Goal: Navigation & Orientation: Understand site structure

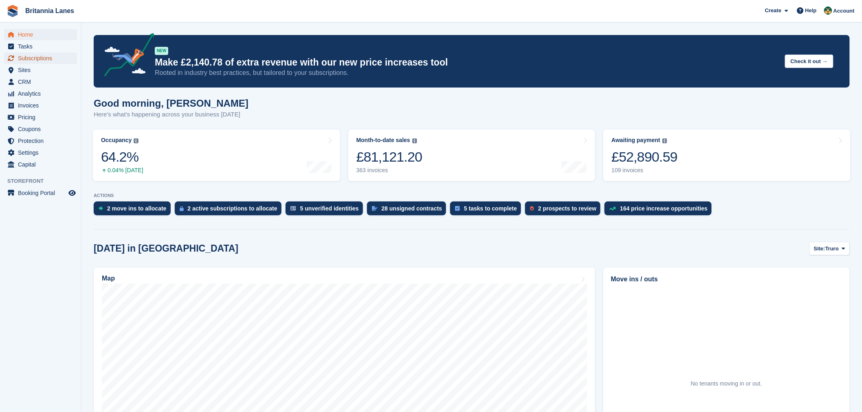
click at [58, 56] on span "Subscriptions" at bounding box center [42, 58] width 49 height 11
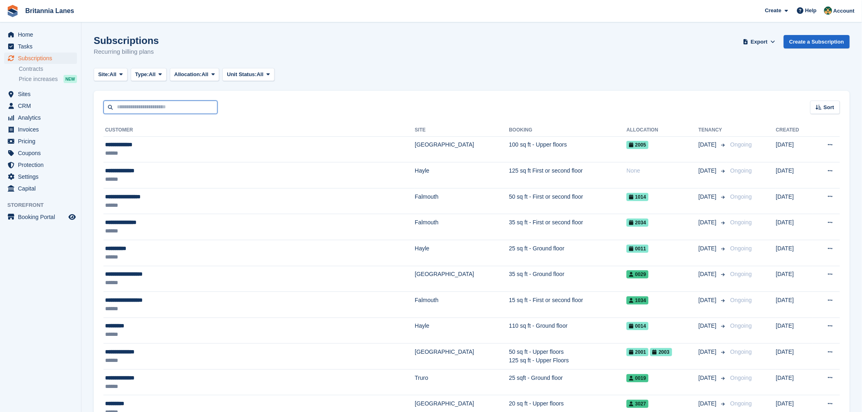
click at [144, 112] on input "text" at bounding box center [160, 107] width 114 height 13
type input "*******"
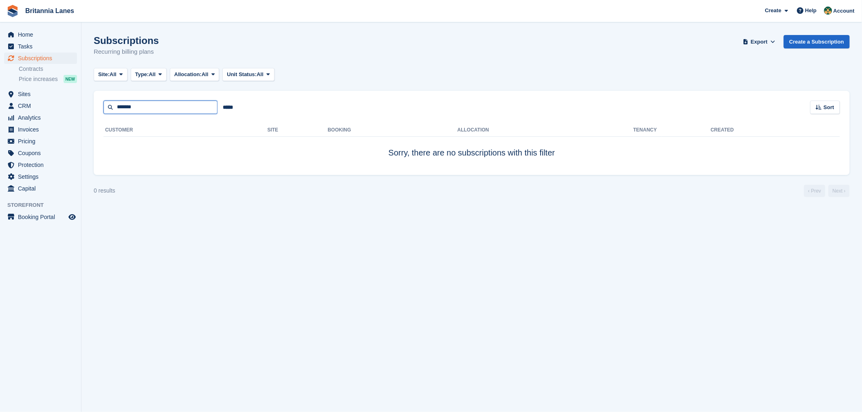
click at [142, 103] on input "*******" at bounding box center [160, 107] width 114 height 13
type input "******"
click at [148, 106] on input "******" at bounding box center [160, 107] width 114 height 13
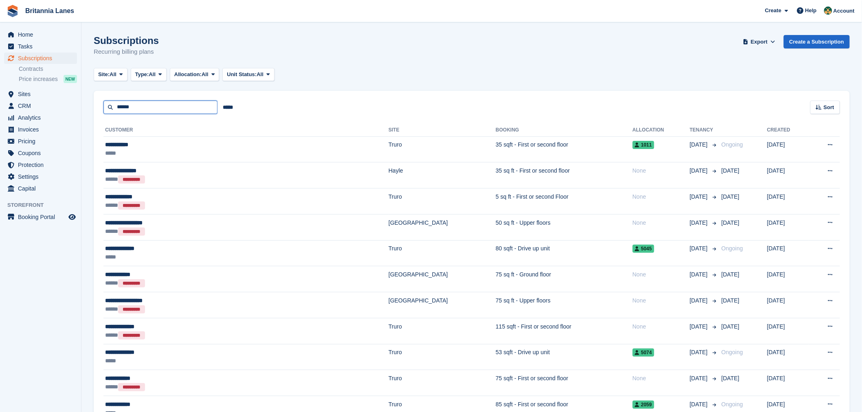
drag, startPoint x: 144, startPoint y: 111, endPoint x: 87, endPoint y: 111, distance: 57.0
click at [87, 111] on section "Subscriptions Recurring billing plans Export Export Subscriptions Export a CSV …" at bounding box center [471, 270] width 780 height 541
type input "*******"
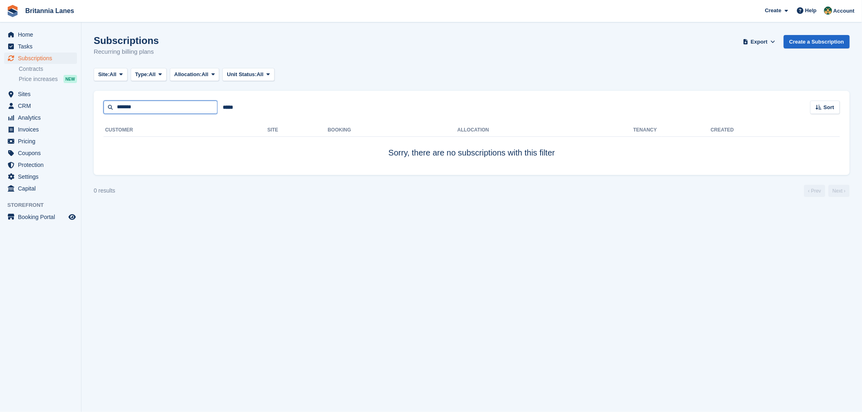
drag, startPoint x: 163, startPoint y: 111, endPoint x: 91, endPoint y: 110, distance: 72.1
click at [91, 110] on section "Subscriptions Recurring billing plans Export Export Subscriptions Export a CSV …" at bounding box center [471, 206] width 780 height 412
click at [44, 94] on span "Sites" at bounding box center [42, 93] width 49 height 11
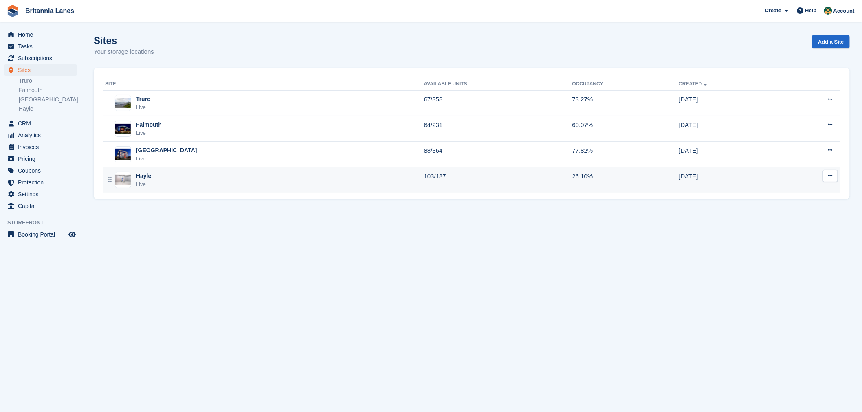
click at [177, 177] on div "Hayle Live" at bounding box center [264, 180] width 319 height 17
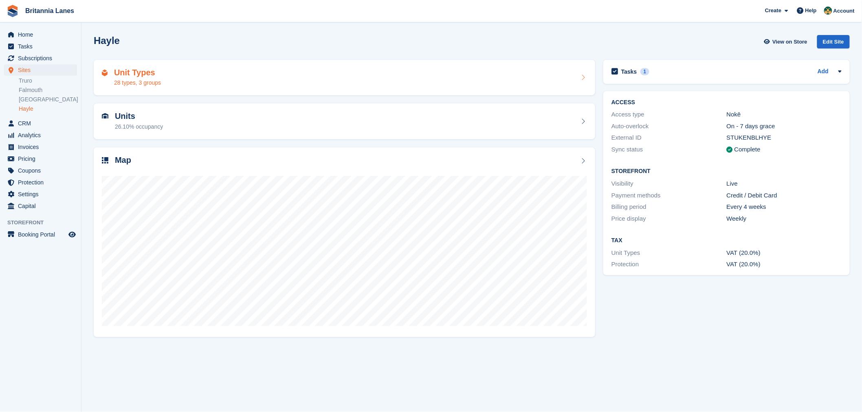
click at [169, 82] on div "Unit Types 28 types, 3 groups" at bounding box center [344, 78] width 485 height 20
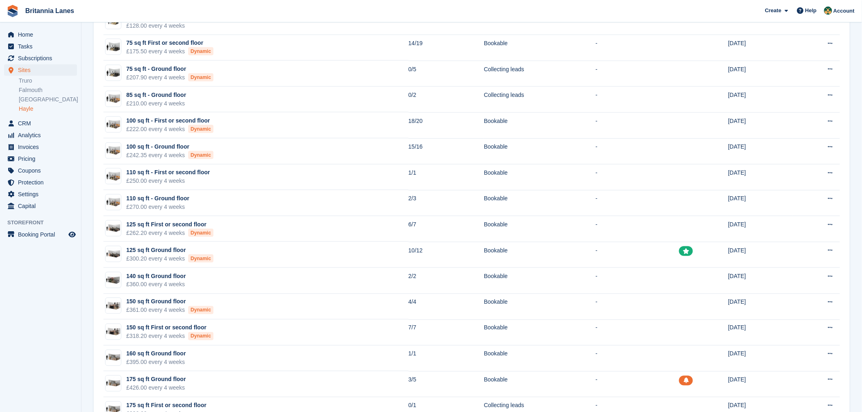
scroll to position [271, 0]
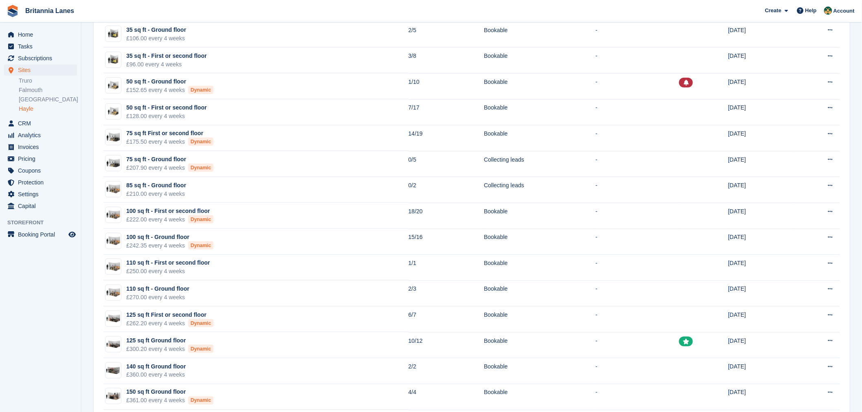
click at [81, 249] on section "Unit types Groups + Unit Type New: Display unit types on your Storefront in gro…" at bounding box center [471, 169] width 780 height 881
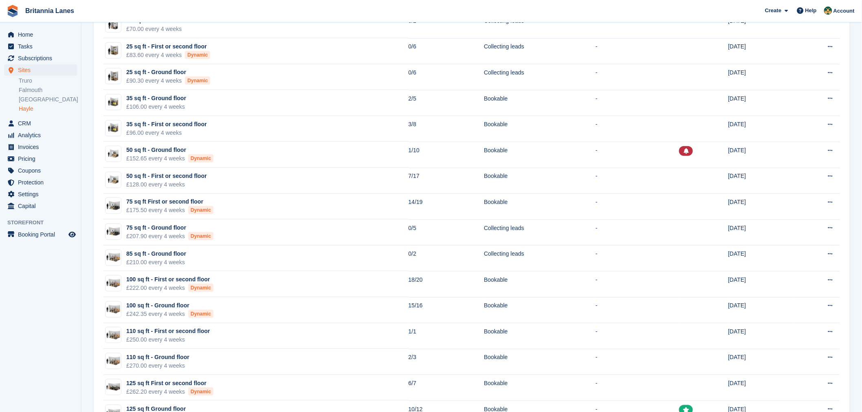
scroll to position [181, 0]
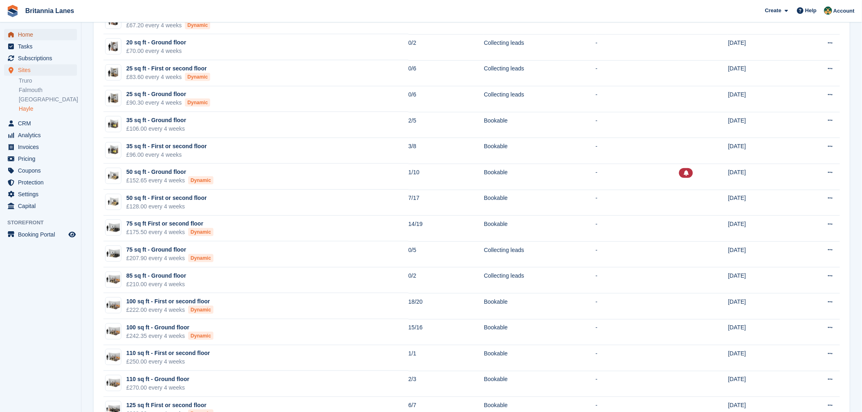
click at [53, 34] on span "Home" at bounding box center [42, 34] width 49 height 11
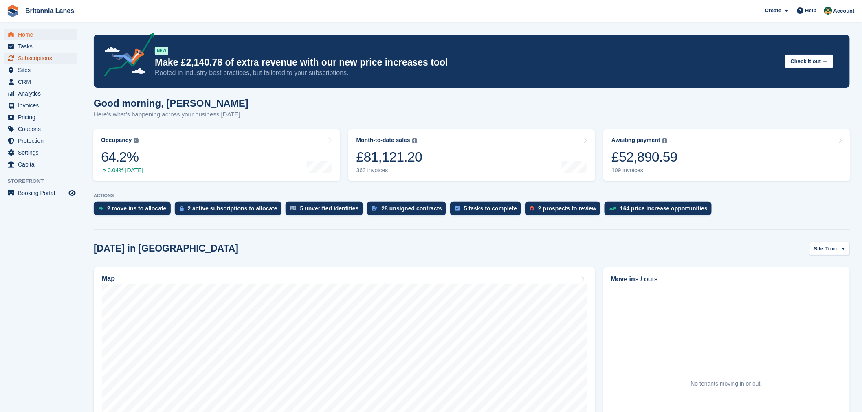
click at [40, 56] on span "Subscriptions" at bounding box center [42, 58] width 49 height 11
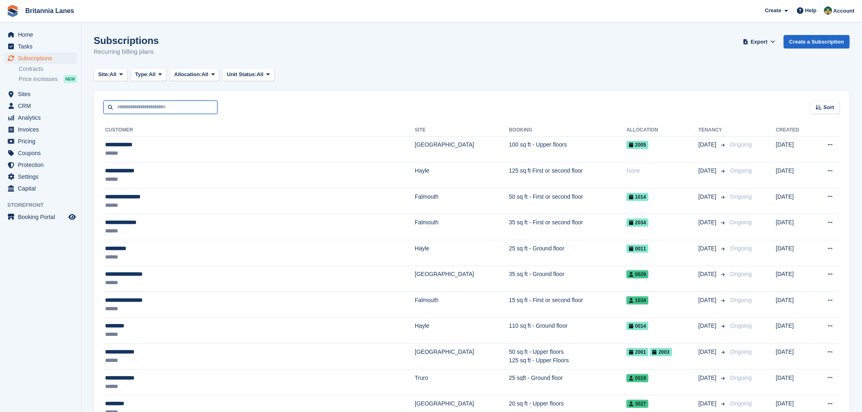
click at [154, 107] on input "text" at bounding box center [160, 107] width 114 height 13
type input "******"
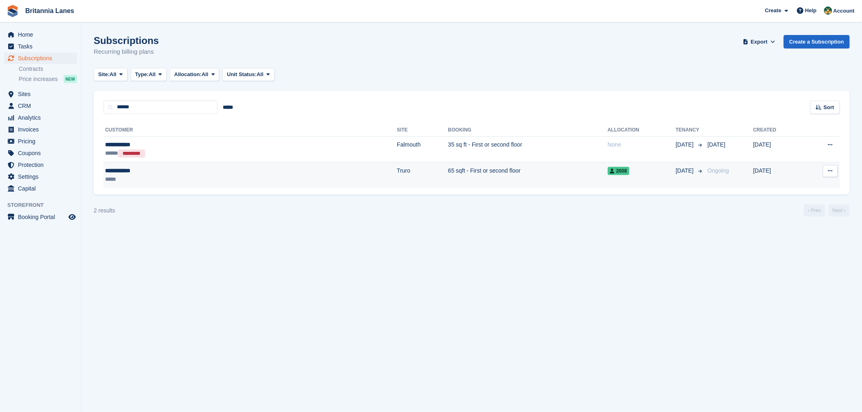
click at [165, 178] on div "*****" at bounding box center [172, 179] width 135 height 9
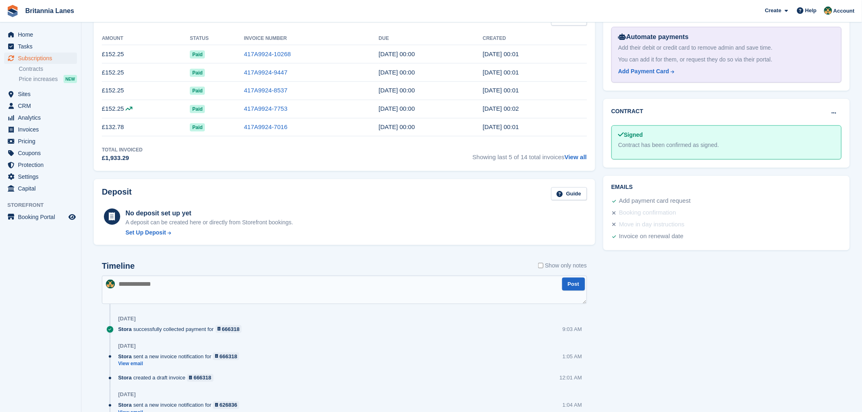
scroll to position [271, 0]
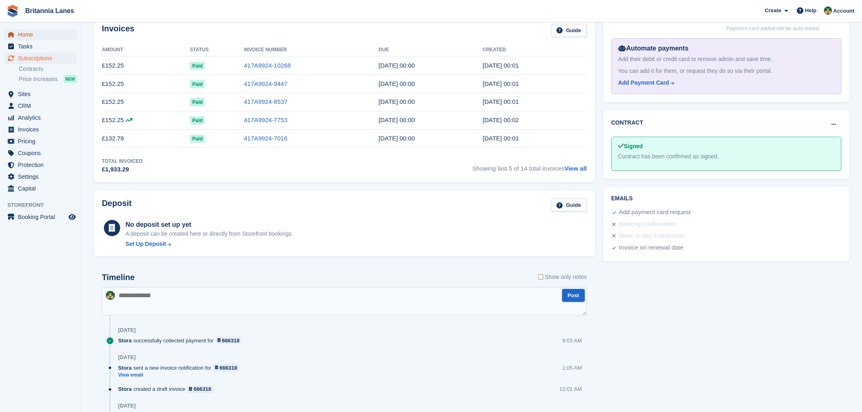
click at [46, 33] on span "Home" at bounding box center [42, 34] width 49 height 11
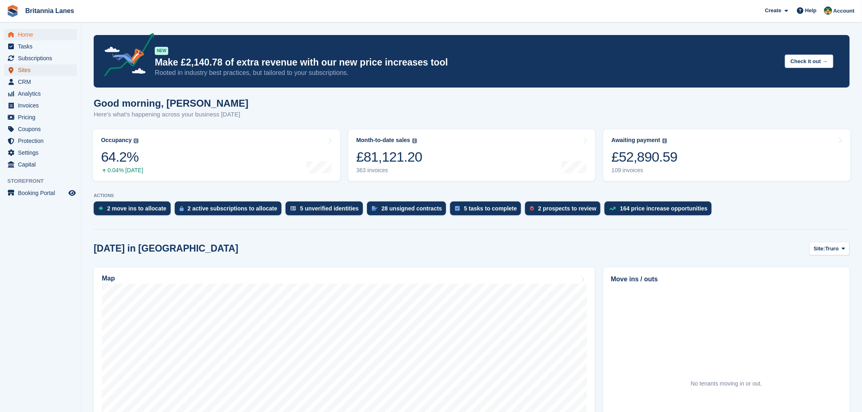
click at [30, 70] on span "Sites" at bounding box center [42, 69] width 49 height 11
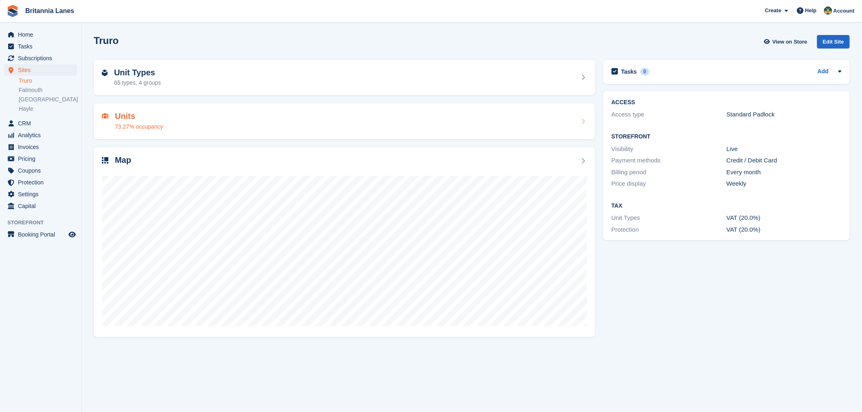
click at [158, 123] on div "73.27% occupancy" at bounding box center [139, 127] width 48 height 9
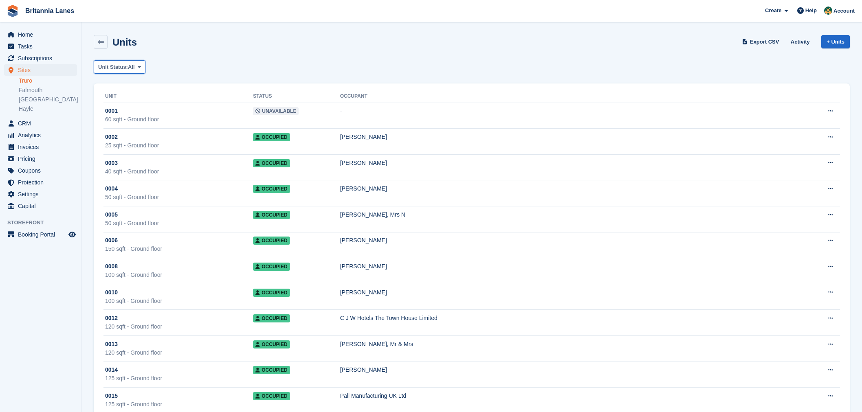
click at [130, 70] on span "All" at bounding box center [131, 67] width 7 height 8
click at [131, 173] on link "Unavailable" at bounding box center [132, 174] width 71 height 15
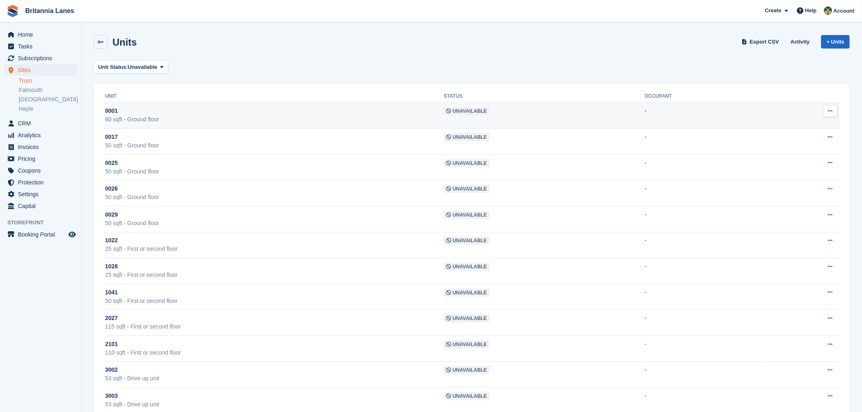
click at [187, 119] on div "60 sqft - Ground floor" at bounding box center [274, 119] width 338 height 9
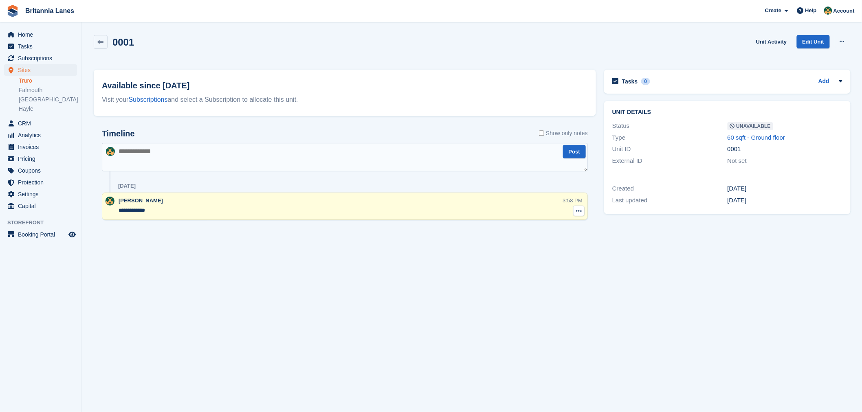
click at [578, 211] on icon at bounding box center [579, 211] width 6 height 7
click at [545, 226] on p "Delete note" at bounding box center [545, 226] width 71 height 11
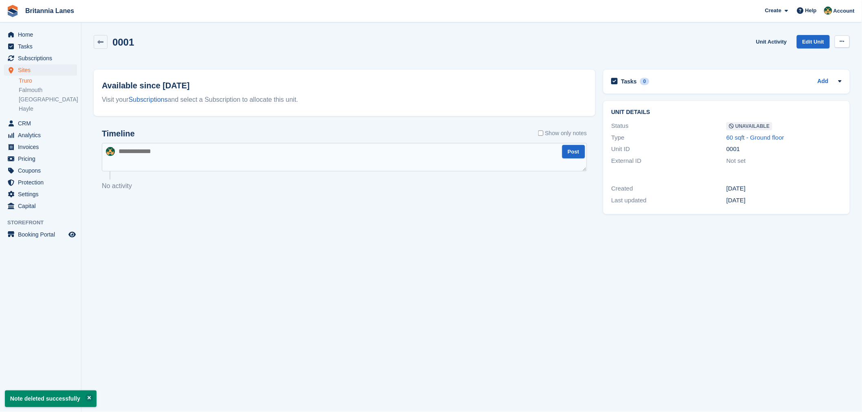
click at [841, 41] on icon at bounding box center [842, 41] width 4 height 5
click at [807, 58] on p "Make Available" at bounding box center [810, 57] width 71 height 11
click at [101, 44] on icon at bounding box center [101, 42] width 6 height 6
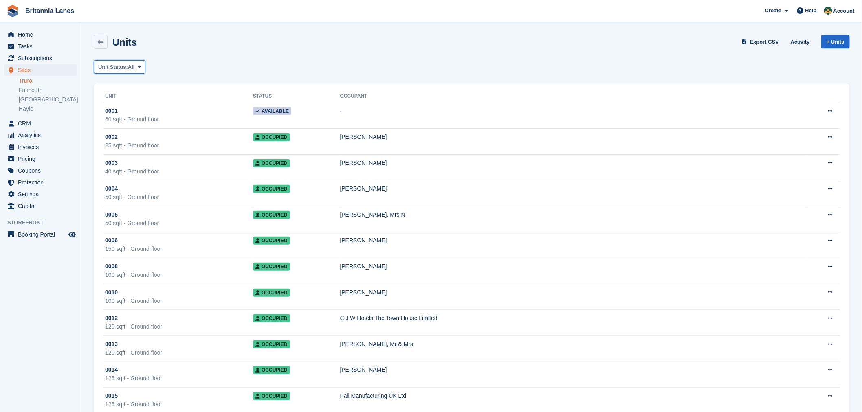
click at [131, 66] on span "All" at bounding box center [131, 67] width 7 height 8
click at [135, 171] on link "Unavailable" at bounding box center [132, 174] width 71 height 15
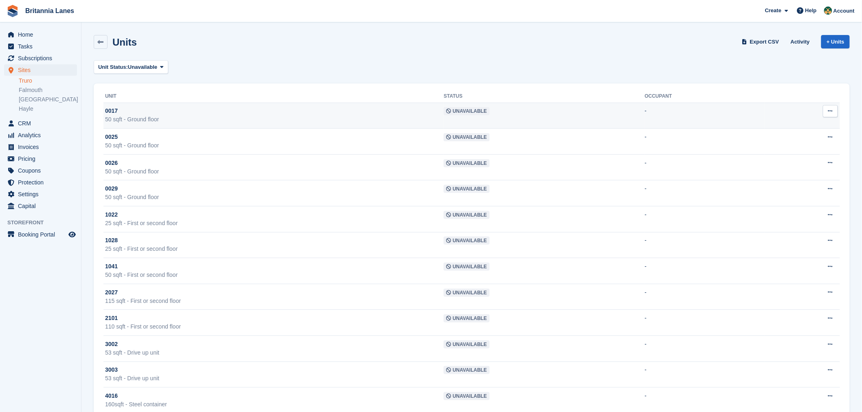
click at [176, 116] on div "50 sqft - Ground floor" at bounding box center [274, 119] width 338 height 9
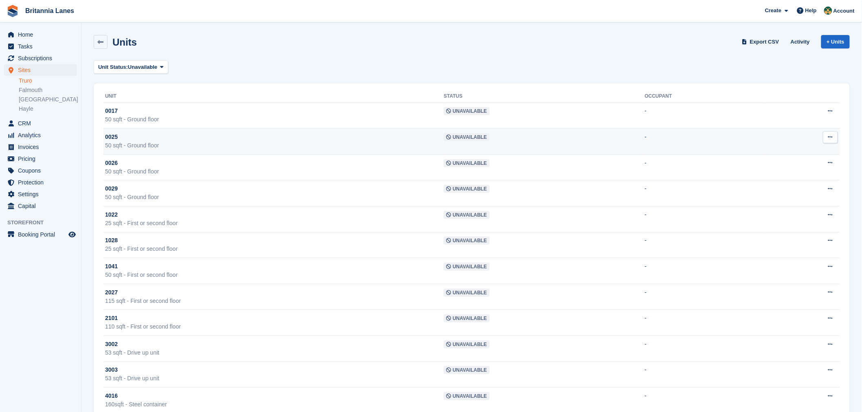
click at [152, 138] on div "0025" at bounding box center [274, 137] width 338 height 9
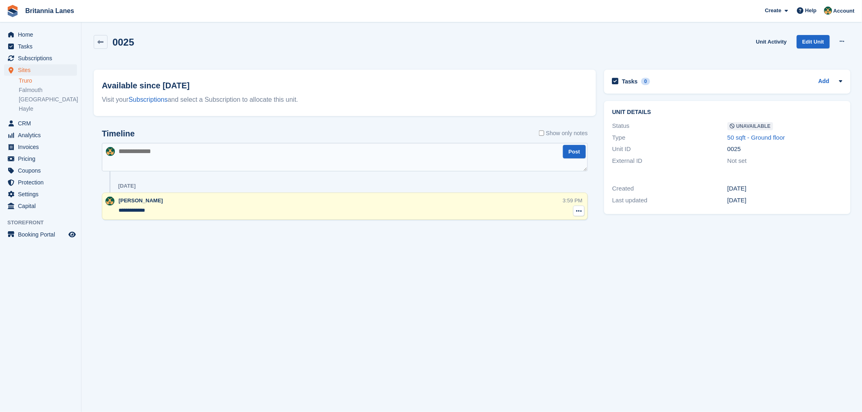
click at [576, 210] on icon at bounding box center [579, 211] width 6 height 7
click at [545, 225] on p "Delete note" at bounding box center [545, 226] width 71 height 11
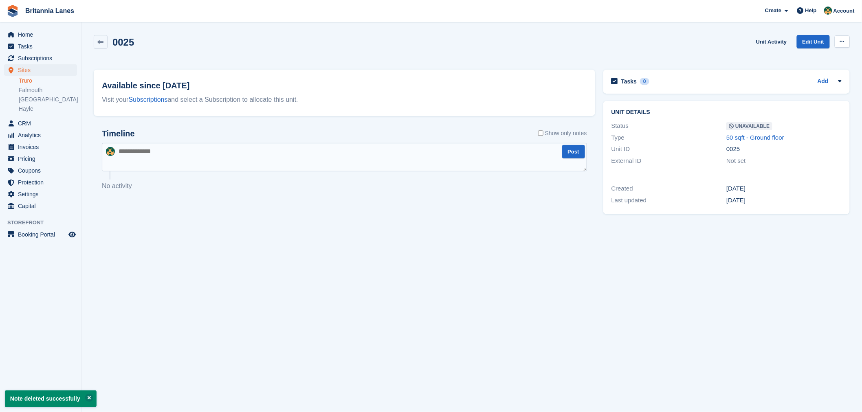
click at [846, 45] on button at bounding box center [842, 41] width 15 height 12
click at [801, 52] on p "Make Available" at bounding box center [810, 57] width 71 height 11
click at [95, 42] on link at bounding box center [101, 42] width 14 height 14
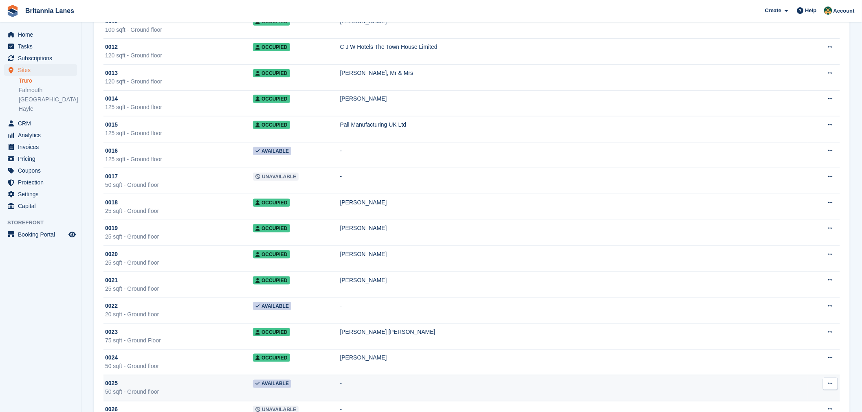
scroll to position [453, 0]
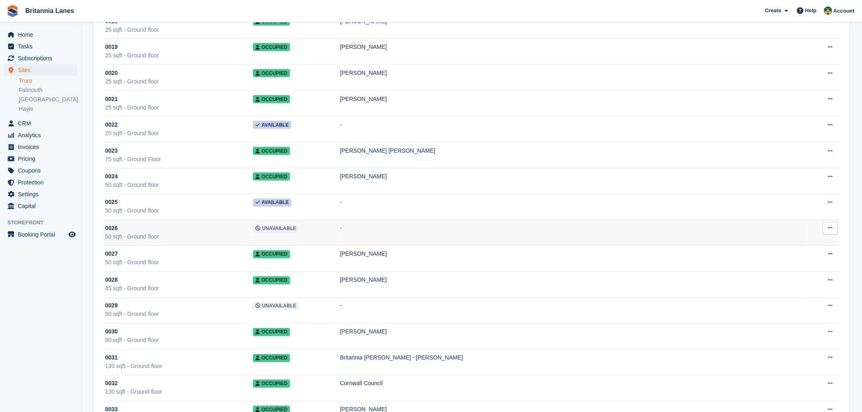
click at [185, 234] on div "50 sqft - Ground floor" at bounding box center [179, 237] width 148 height 9
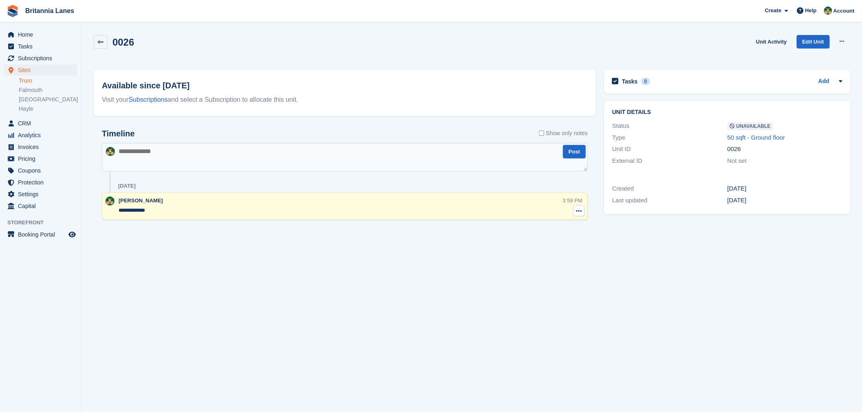
click at [576, 211] on icon at bounding box center [579, 211] width 6 height 7
click at [560, 227] on p "Delete note" at bounding box center [545, 226] width 71 height 11
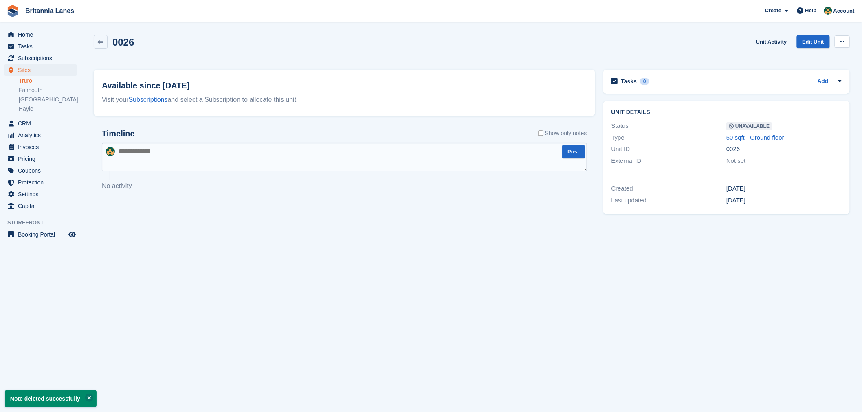
click at [837, 43] on button at bounding box center [842, 41] width 15 height 12
click at [824, 58] on p "Make Available" at bounding box center [810, 57] width 71 height 11
click at [105, 42] on link at bounding box center [101, 42] width 14 height 14
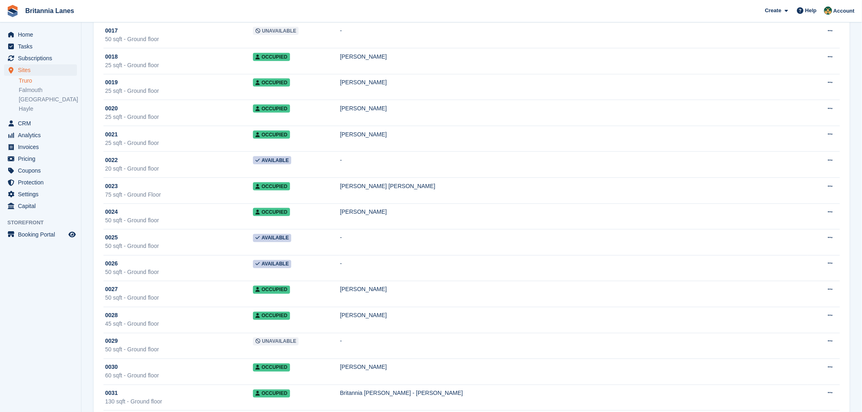
scroll to position [453, 0]
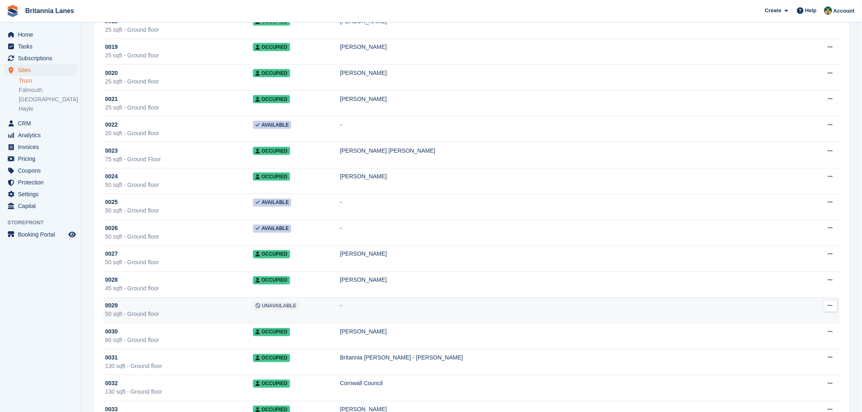
click at [191, 308] on div "0029" at bounding box center [179, 306] width 148 height 9
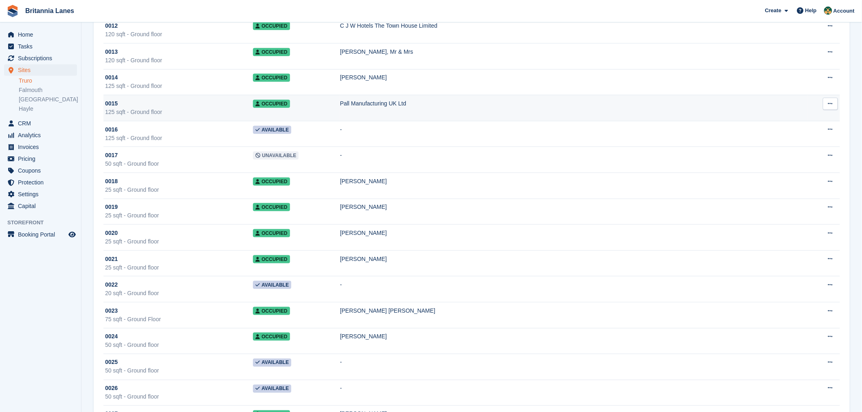
scroll to position [271, 0]
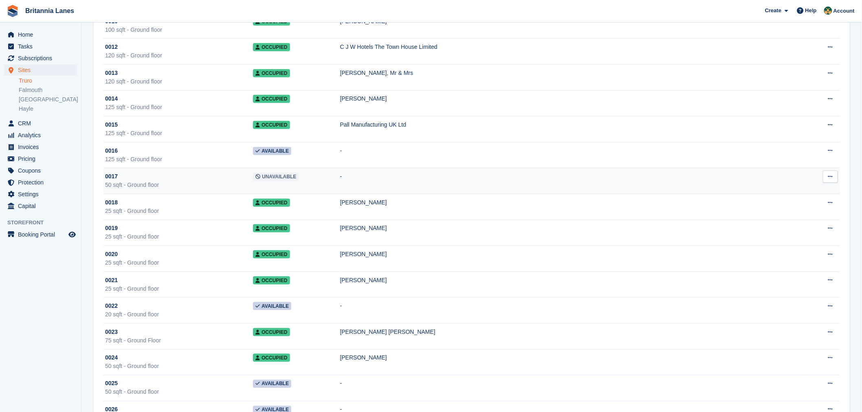
click at [193, 174] on div "0017" at bounding box center [179, 176] width 148 height 9
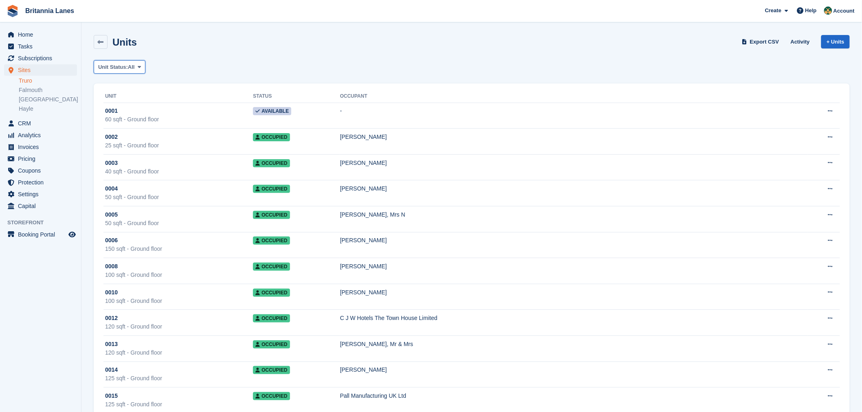
click at [126, 65] on span "Unit Status:" at bounding box center [113, 67] width 30 height 8
click at [132, 173] on link "Unavailable" at bounding box center [132, 174] width 71 height 15
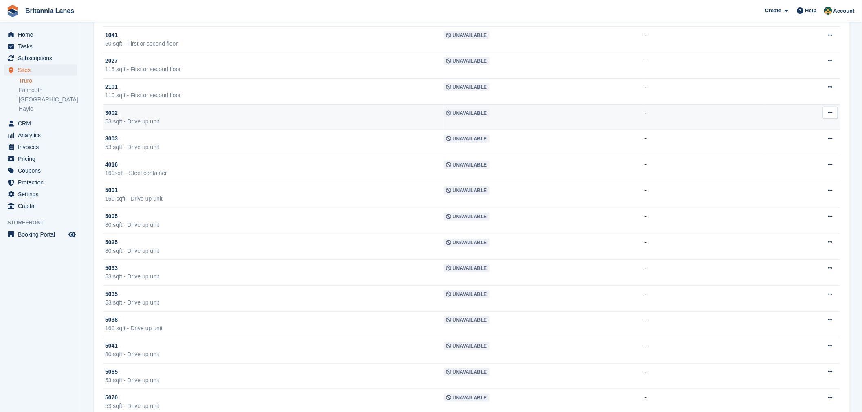
scroll to position [181, 0]
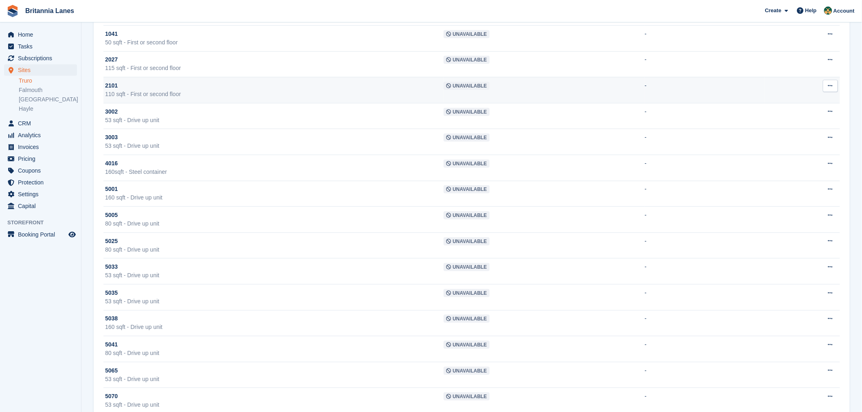
click at [137, 96] on div "110 sqft - First or second floor" at bounding box center [274, 94] width 338 height 9
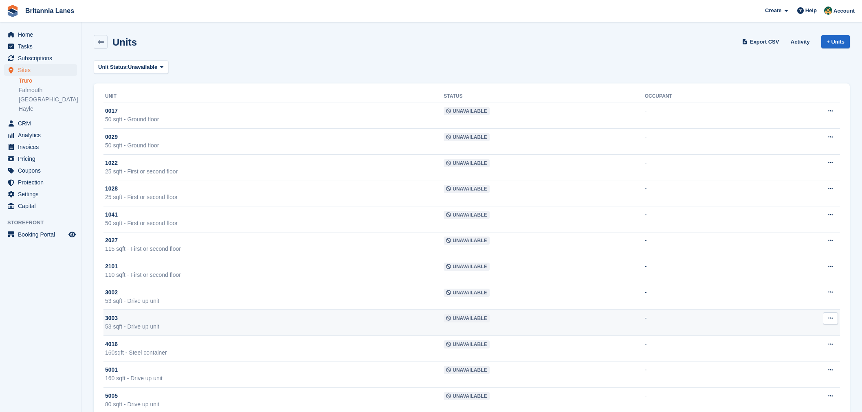
scroll to position [181, 0]
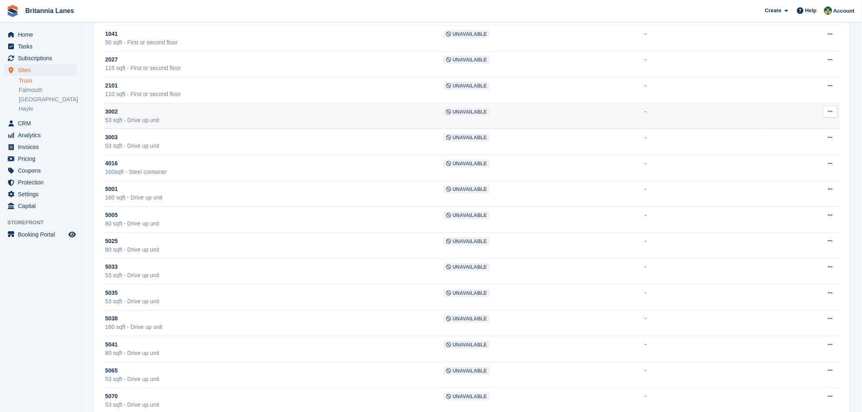
click at [145, 116] on div "53 sqft - Drive up unit" at bounding box center [274, 120] width 338 height 9
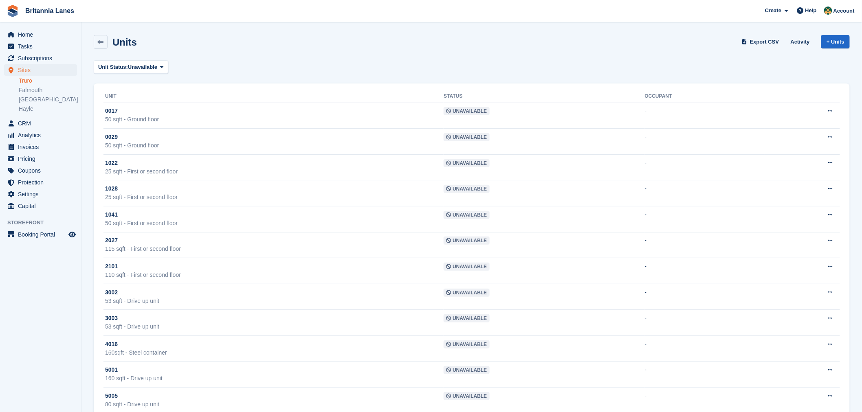
click at [250, 57] on div "Units Export CSV Activity + Units Unit Status: Unavailable All Available Reserv…" at bounding box center [472, 329] width 756 height 596
click at [29, 33] on span "Home" at bounding box center [42, 34] width 49 height 11
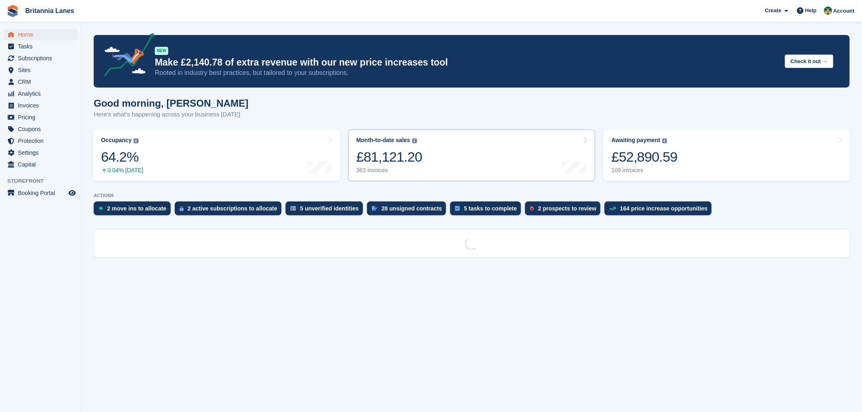
drag, startPoint x: 347, startPoint y: 135, endPoint x: 352, endPoint y: 134, distance: 5.0
click at [348, 135] on link "Month-to-date sales The sum of all finalised invoices generated this month to d…" at bounding box center [471, 156] width 247 height 52
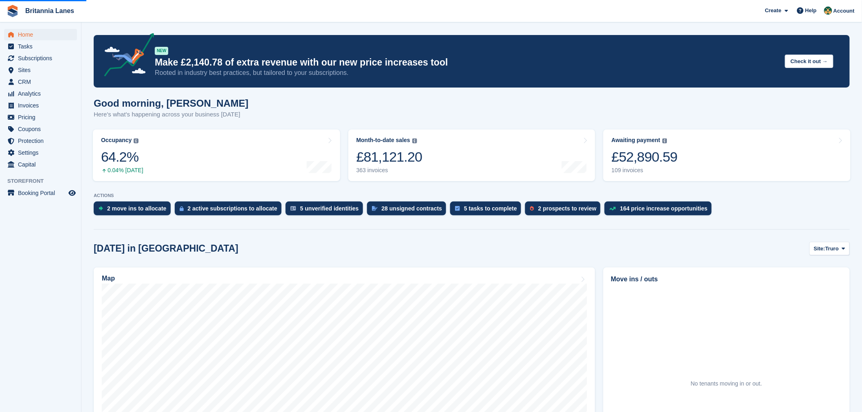
click at [367, 124] on div "Good morning, [PERSON_NAME] Here's what's happening across your business [DATE]" at bounding box center [472, 113] width 756 height 31
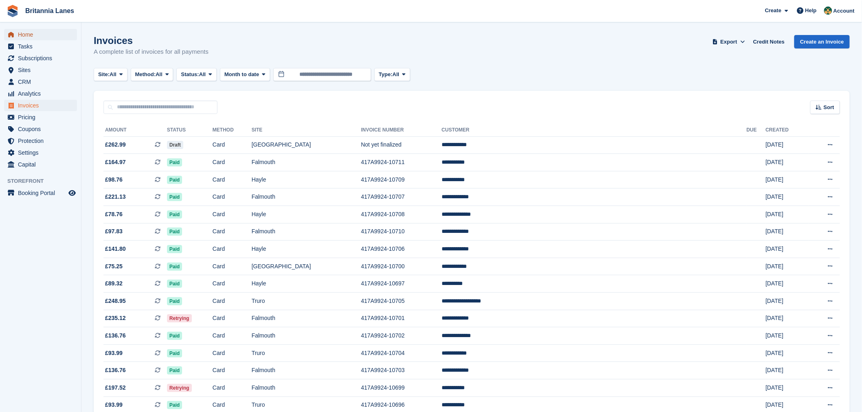
click at [45, 33] on span "Home" at bounding box center [42, 34] width 49 height 11
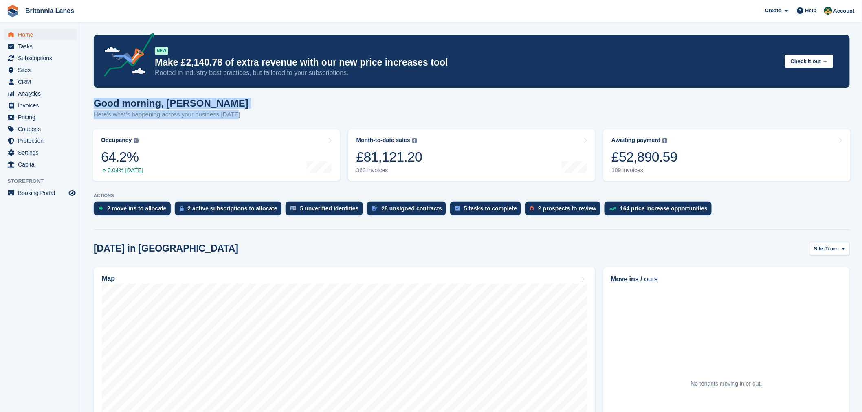
drag, startPoint x: 237, startPoint y: 115, endPoint x: 93, endPoint y: 108, distance: 143.9
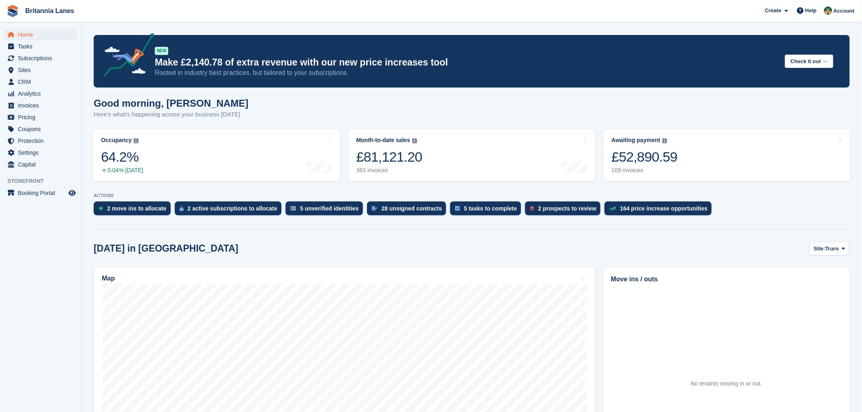
click at [265, 83] on div "NEW Make £2,140.78 of extra revenue with our new price increases tool Rooted in…" at bounding box center [472, 61] width 756 height 53
click at [257, 108] on div "Good morning, Nathan Here's what's happening across your business today" at bounding box center [472, 113] width 756 height 31
click at [35, 62] on span "Subscriptions" at bounding box center [42, 58] width 49 height 11
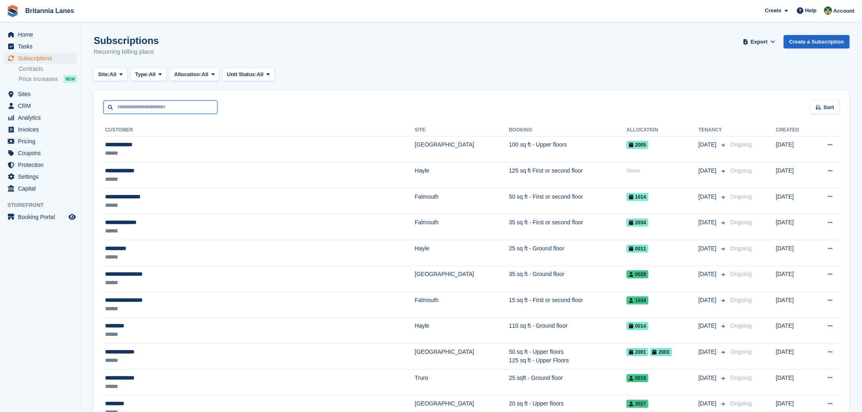
click at [170, 103] on input "text" at bounding box center [160, 107] width 114 height 13
type input "*****"
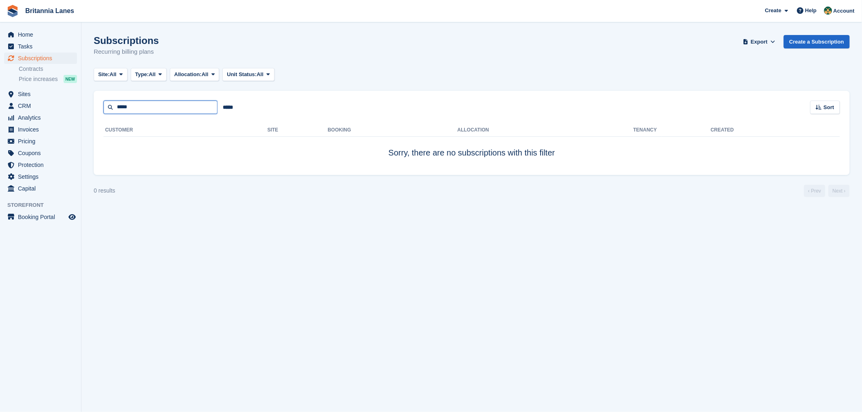
click at [170, 104] on input "*****" at bounding box center [160, 107] width 114 height 13
type input "*****"
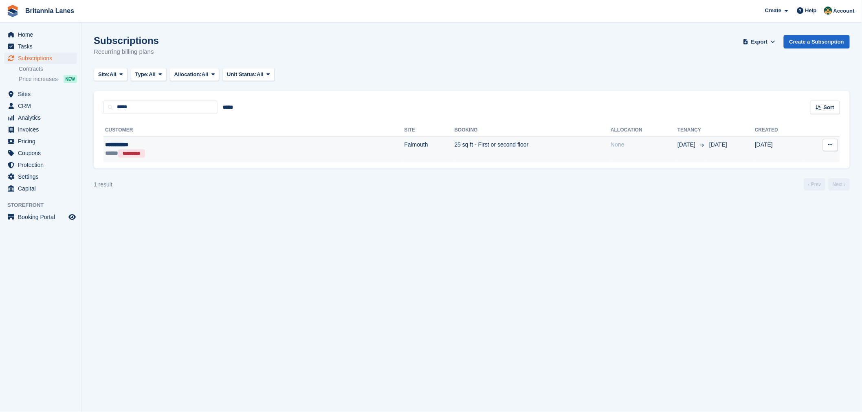
click at [182, 145] on div "**********" at bounding box center [175, 145] width 141 height 9
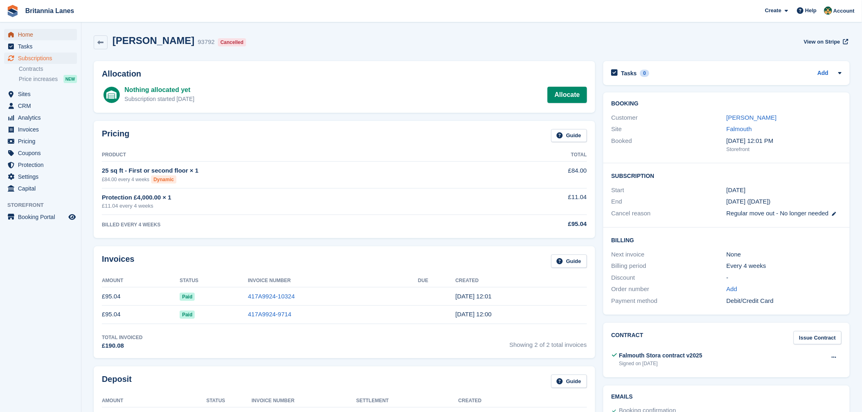
click at [29, 35] on span "Home" at bounding box center [42, 34] width 49 height 11
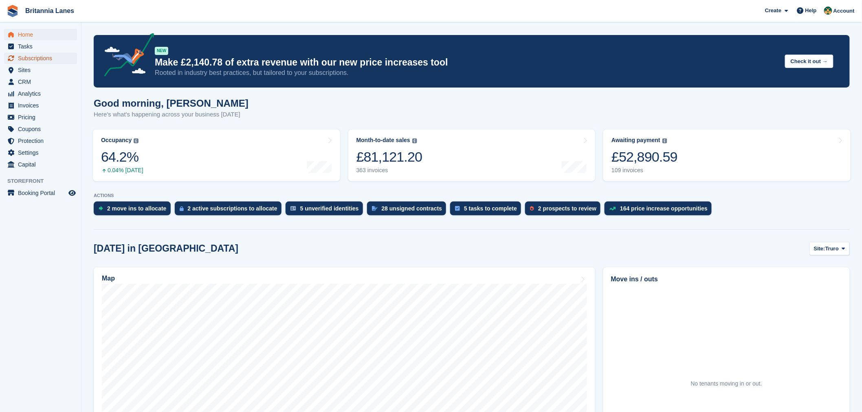
drag, startPoint x: 38, startPoint y: 57, endPoint x: 43, endPoint y: 63, distance: 7.8
click at [38, 57] on span "Subscriptions" at bounding box center [42, 58] width 49 height 11
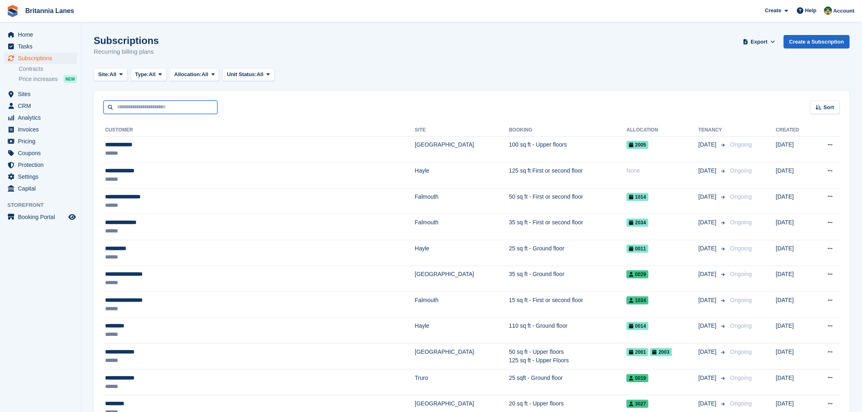
drag, startPoint x: 0, startPoint y: 0, endPoint x: 131, endPoint y: 112, distance: 172.2
click at [131, 112] on input "text" at bounding box center [160, 107] width 114 height 13
type input "******"
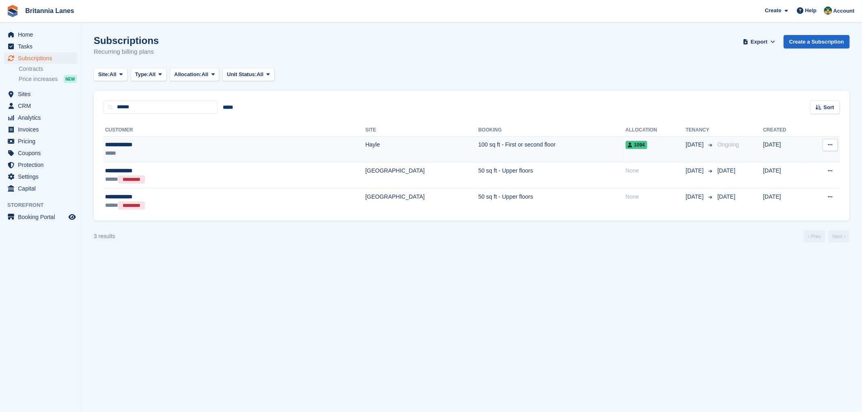
click at [177, 151] on div "*****" at bounding box center [173, 153] width 136 height 9
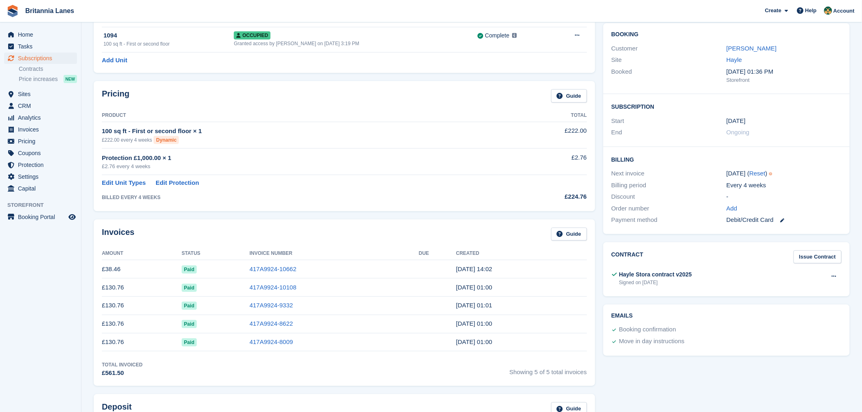
scroll to position [90, 0]
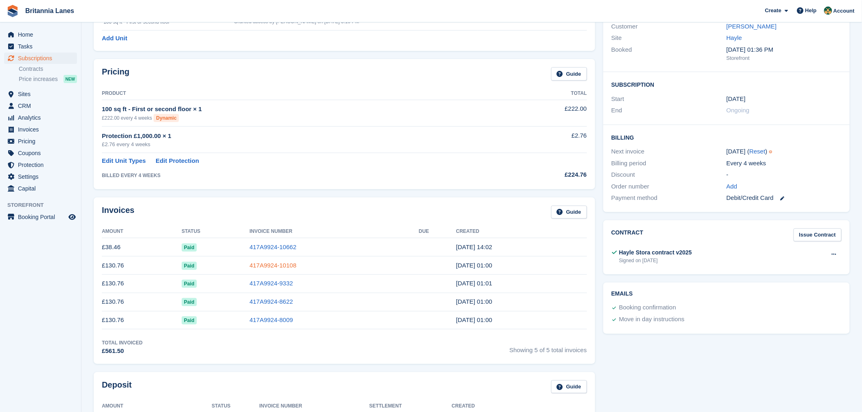
click at [270, 263] on link "417A9924-10108" at bounding box center [273, 265] width 47 height 7
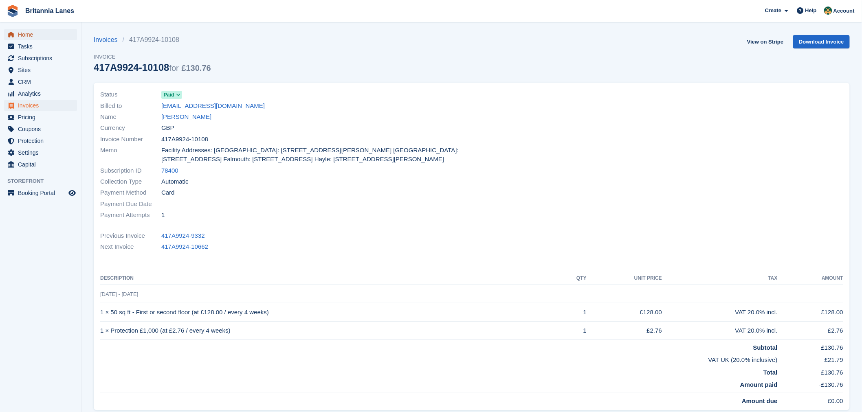
click at [30, 33] on span "Home" at bounding box center [42, 34] width 49 height 11
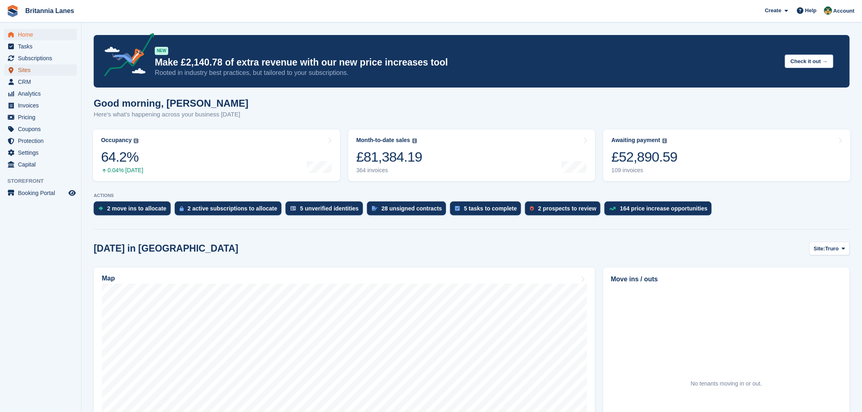
click at [31, 64] on span "Sites" at bounding box center [42, 69] width 49 height 11
click at [35, 57] on span "Subscriptions" at bounding box center [42, 58] width 49 height 11
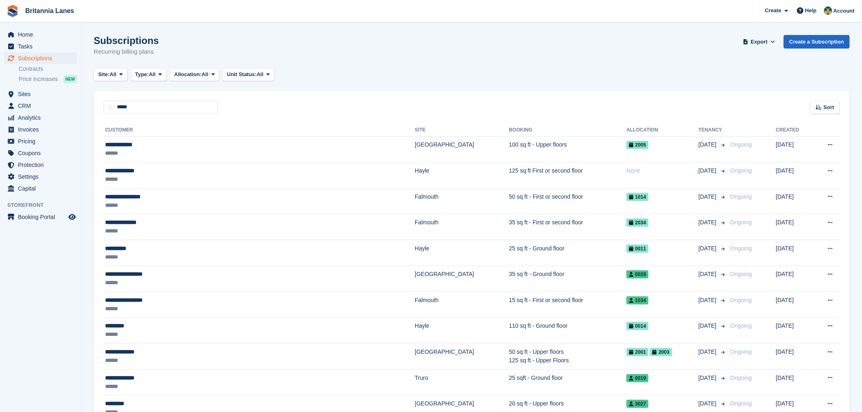
type input "*****"
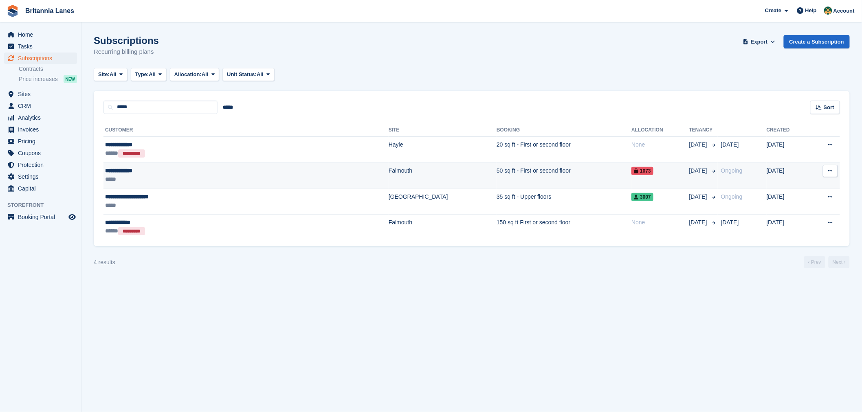
click at [174, 173] on div "**********" at bounding box center [182, 171] width 155 height 9
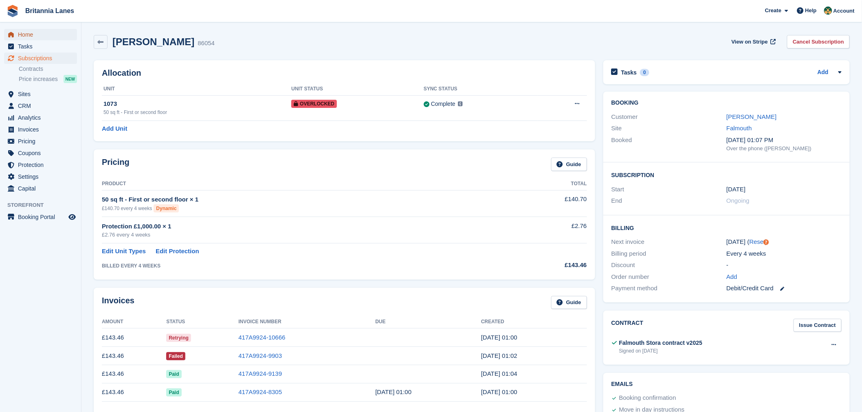
click at [26, 38] on span "Home" at bounding box center [42, 34] width 49 height 11
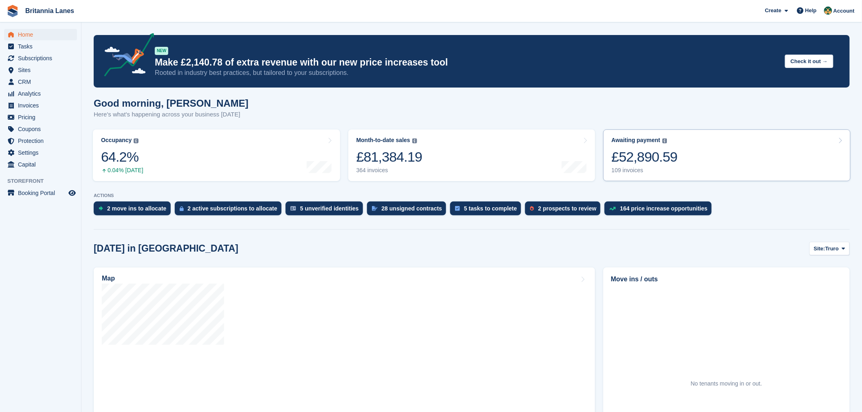
click at [667, 153] on div "£52,890.59" at bounding box center [644, 157] width 66 height 17
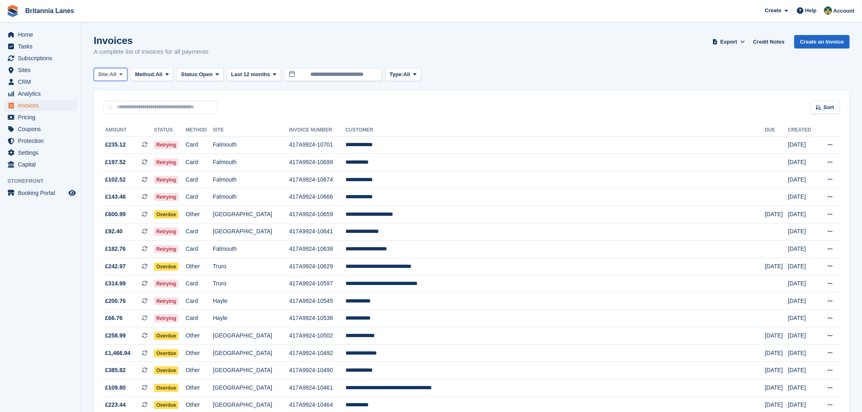
click at [118, 75] on button "Site: All" at bounding box center [111, 74] width 34 height 13
click at [116, 107] on link "Truro" at bounding box center [133, 108] width 73 height 15
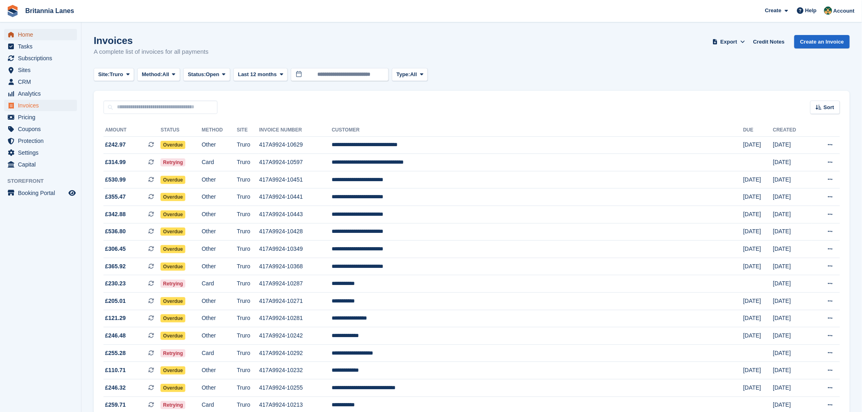
click at [31, 33] on span "Home" at bounding box center [42, 34] width 49 height 11
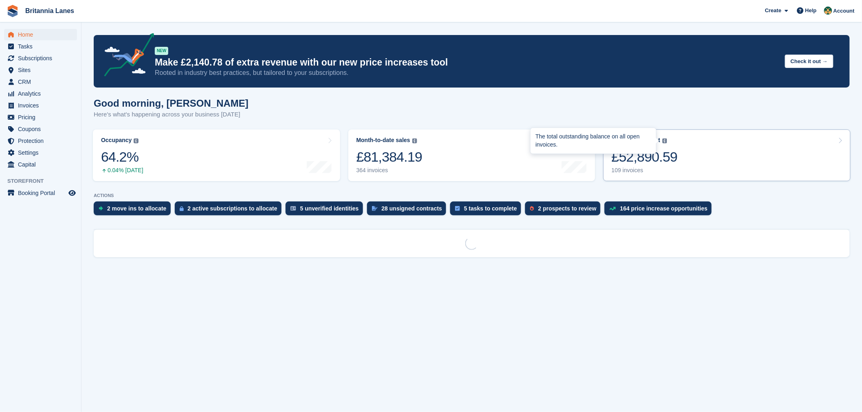
click at [647, 152] on div "The total outstanding balance on all open invoices." at bounding box center [593, 141] width 125 height 26
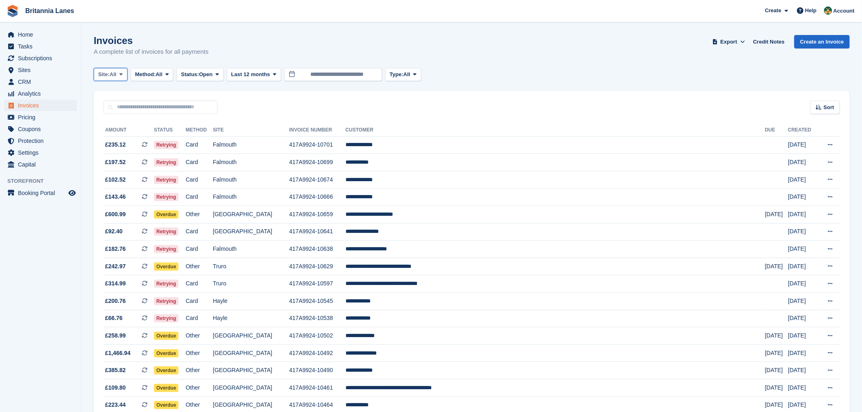
click at [120, 71] on span at bounding box center [121, 74] width 7 height 7
click at [125, 125] on link "Falmouth" at bounding box center [133, 123] width 73 height 15
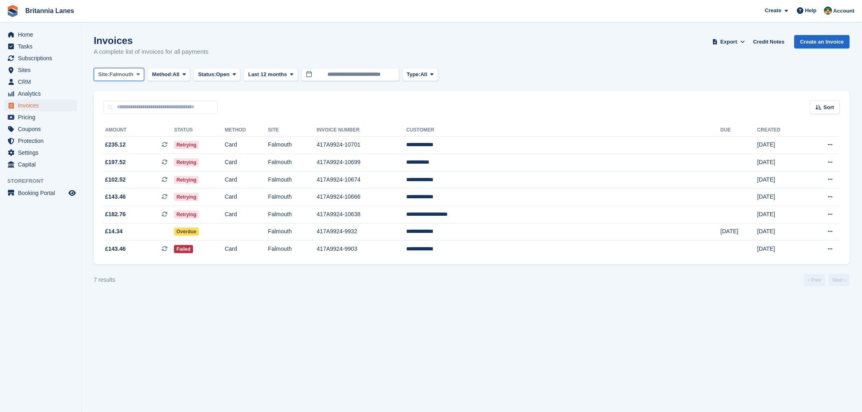
click at [132, 74] on span "Falmouth" at bounding box center [122, 74] width 24 height 8
click at [140, 151] on link "Hayle" at bounding box center [133, 152] width 73 height 15
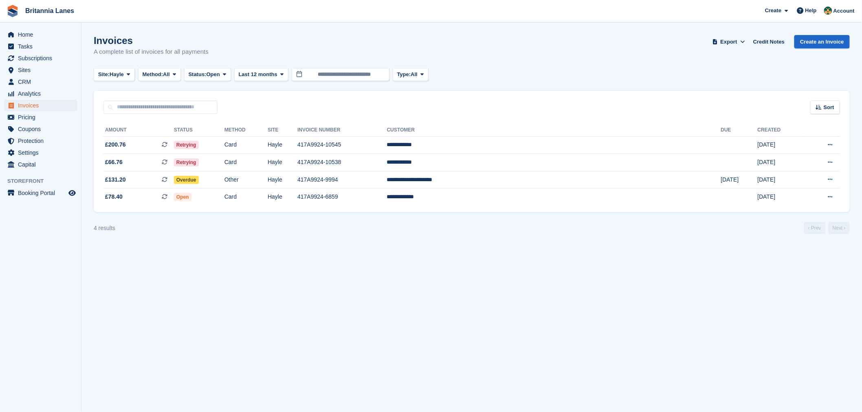
click at [242, 108] on div "Sort Sort by Date created Created (oldest first) Created (newest first)" at bounding box center [472, 102] width 756 height 23
click at [224, 143] on td "Retrying" at bounding box center [199, 145] width 51 height 18
click at [224, 167] on td "Retrying" at bounding box center [199, 163] width 51 height 18
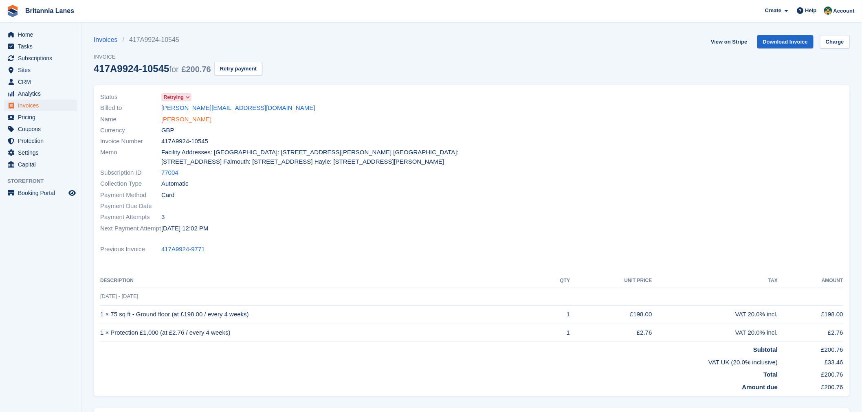
click at [187, 119] on link "[PERSON_NAME]" at bounding box center [186, 119] width 50 height 9
click at [192, 119] on link "Shane Bonney" at bounding box center [186, 119] width 50 height 9
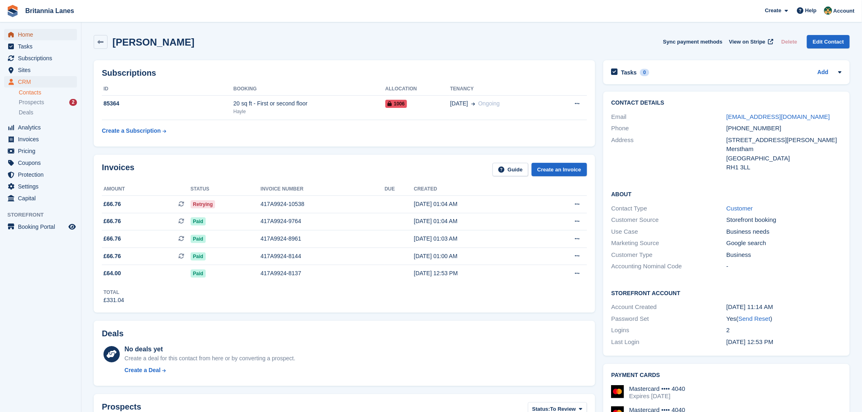
click at [44, 31] on span "Home" at bounding box center [42, 34] width 49 height 11
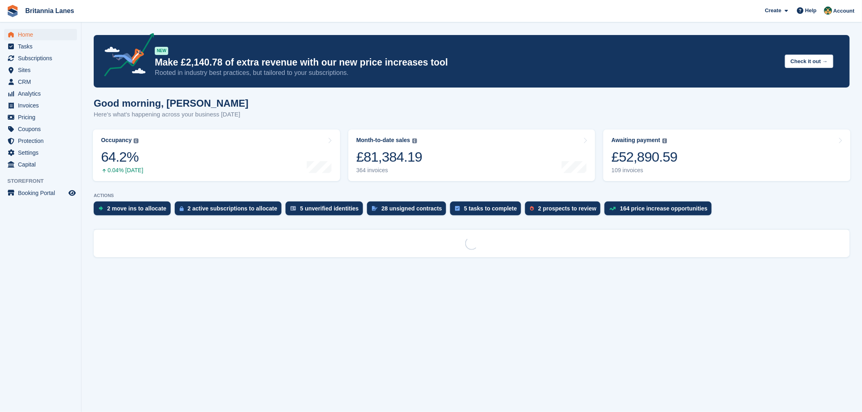
click at [334, 110] on div "Good morning, [PERSON_NAME] Here's what's happening across your business [DATE]" at bounding box center [472, 113] width 756 height 31
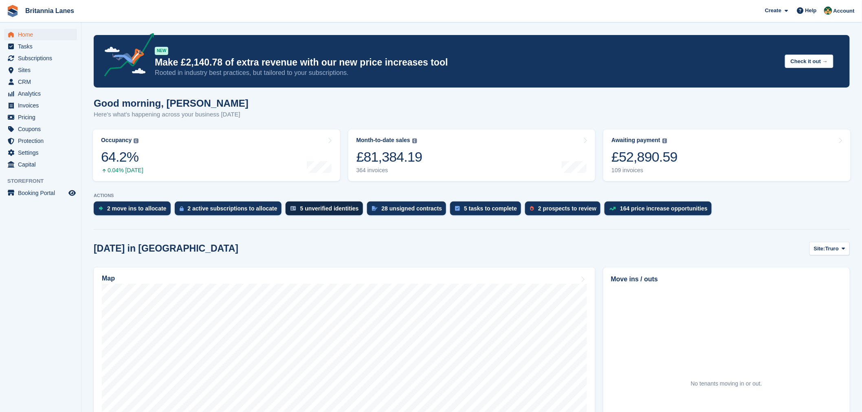
click at [319, 210] on div "5 unverified identities" at bounding box center [329, 208] width 59 height 7
click at [382, 205] on div "28 unsigned contracts" at bounding box center [412, 208] width 61 height 7
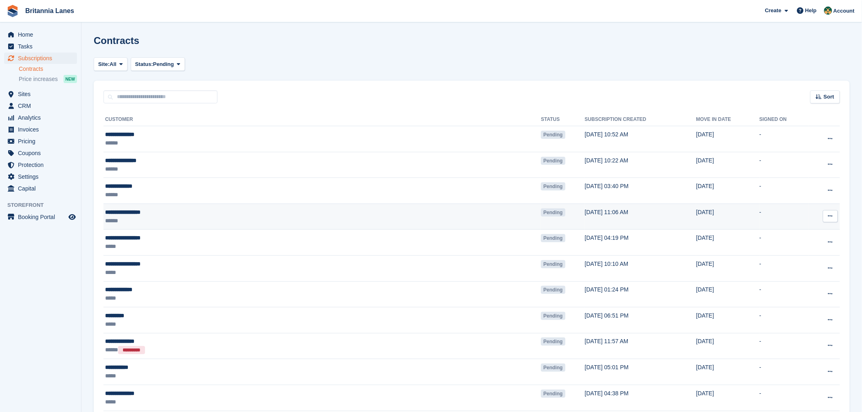
click at [198, 218] on div "******" at bounding box center [225, 221] width 240 height 9
click at [836, 215] on button at bounding box center [830, 216] width 15 height 12
click at [800, 264] on p "Send reminder" at bounding box center [798, 264] width 71 height 11
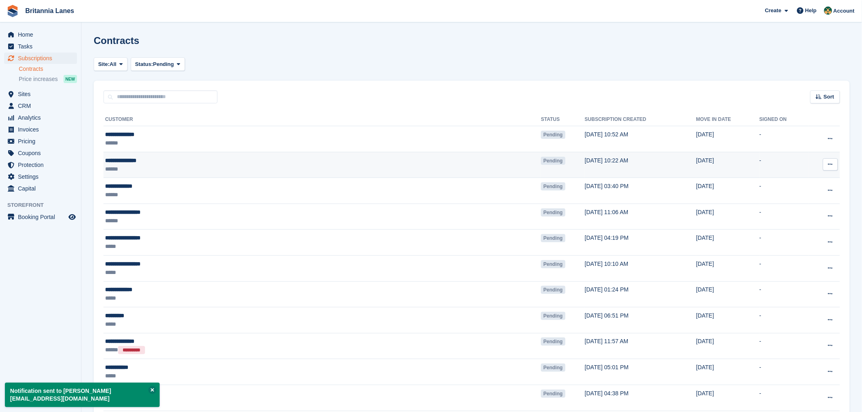
click at [836, 164] on button at bounding box center [830, 164] width 15 height 12
click at [787, 216] on p "Send contract" at bounding box center [798, 212] width 71 height 11
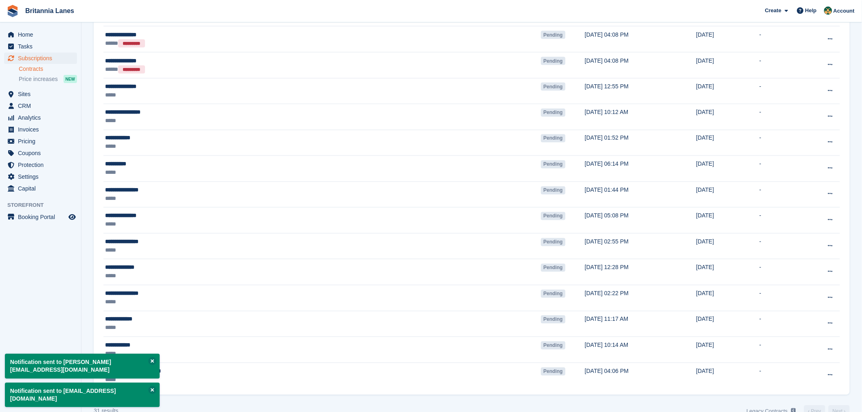
scroll to position [560, 0]
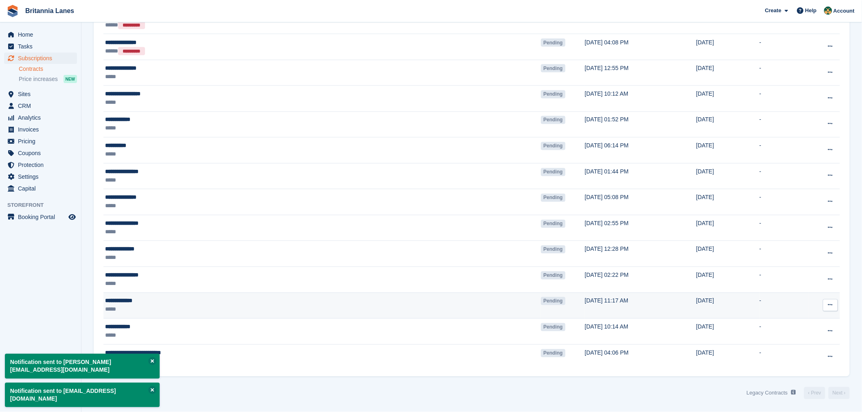
click at [834, 307] on button at bounding box center [830, 305] width 15 height 12
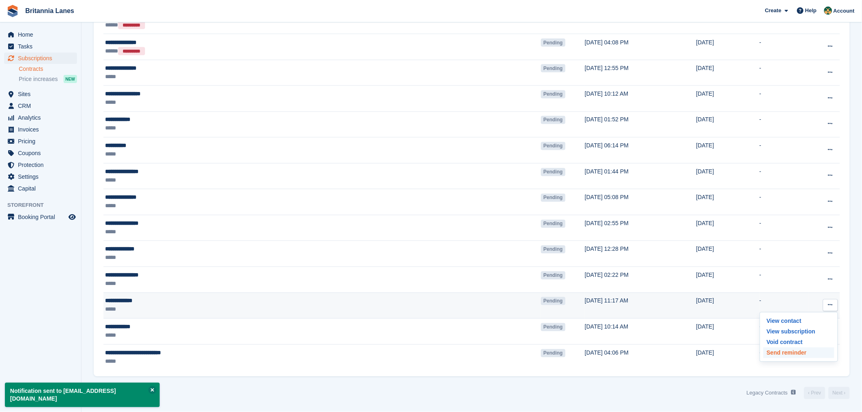
click at [807, 349] on p "Send reminder" at bounding box center [798, 353] width 71 height 11
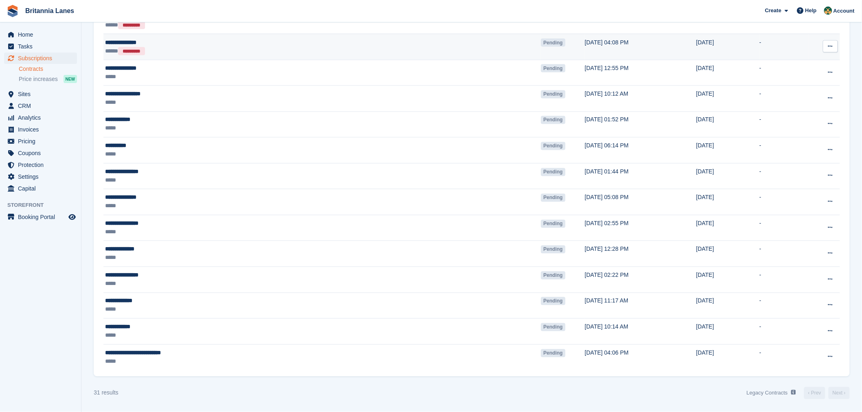
click at [153, 49] on div "***** *********" at bounding box center [225, 51] width 240 height 9
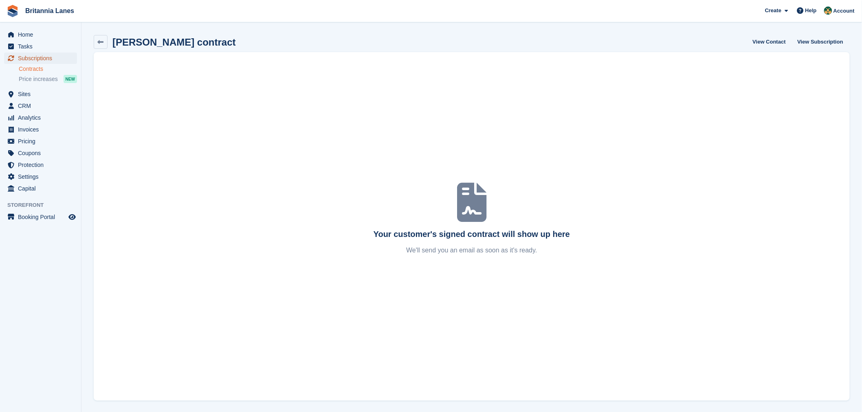
click at [51, 59] on span "Subscriptions" at bounding box center [42, 58] width 49 height 11
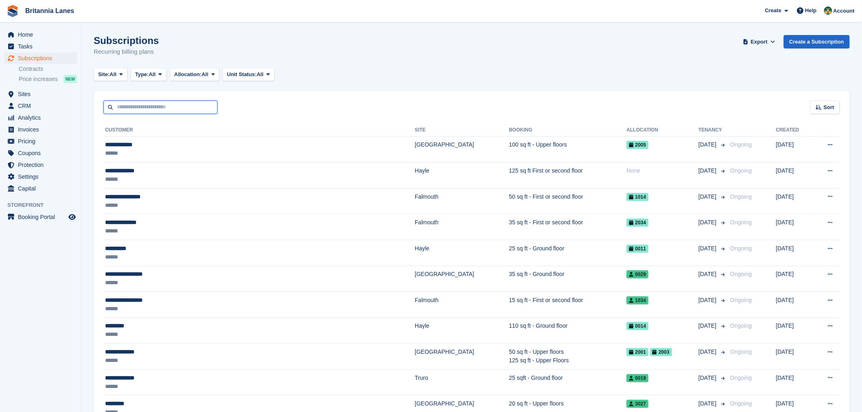
click at [184, 109] on input "text" at bounding box center [160, 107] width 114 height 13
type input "*********"
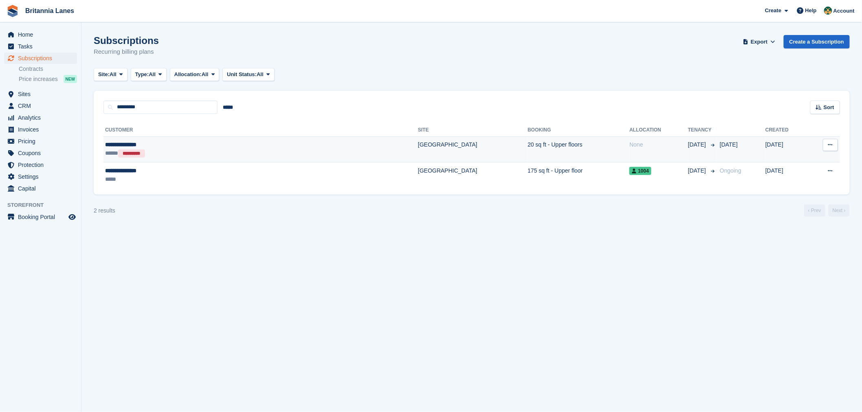
click at [189, 156] on div "***** *********" at bounding box center [189, 153] width 169 height 9
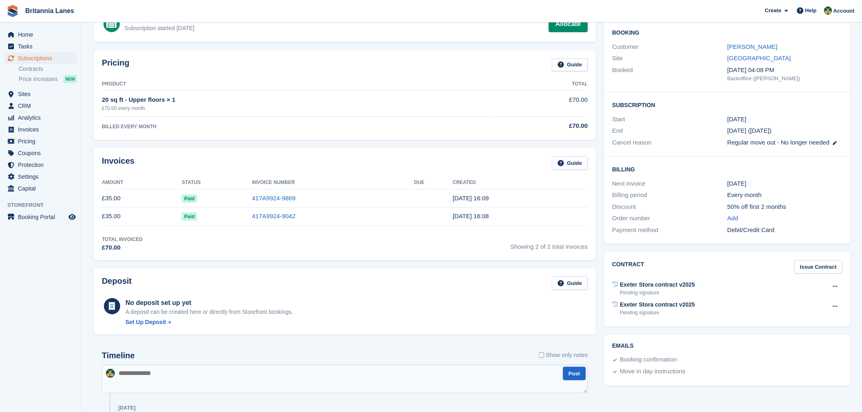
scroll to position [90, 0]
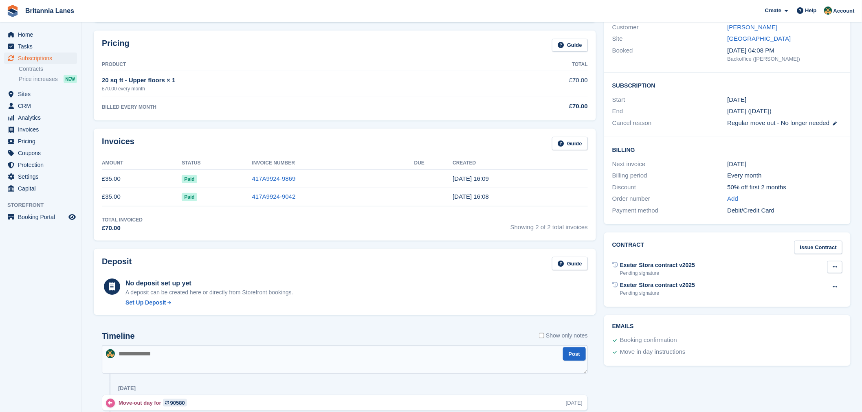
click at [833, 268] on icon at bounding box center [835, 266] width 4 height 5
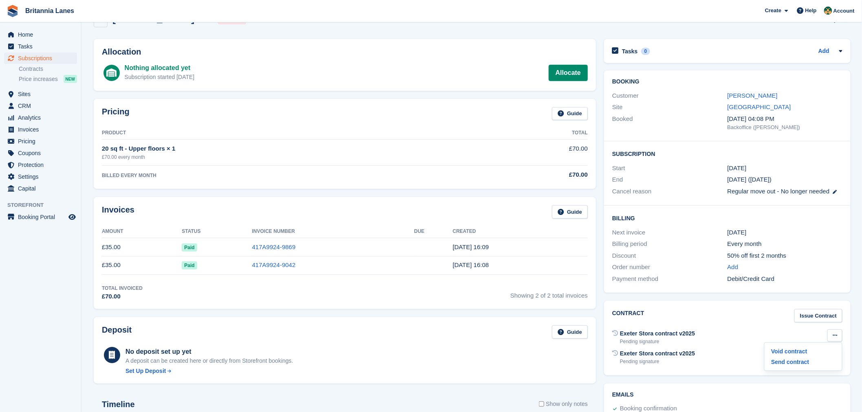
scroll to position [0, 0]
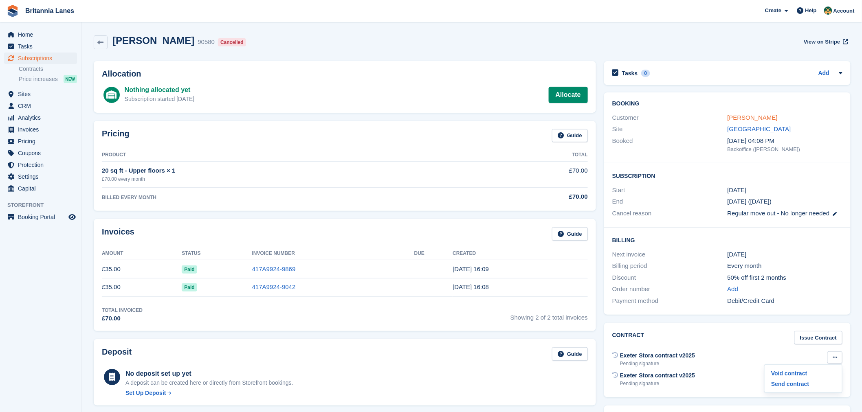
click at [742, 117] on link "[PERSON_NAME]" at bounding box center [752, 117] width 50 height 7
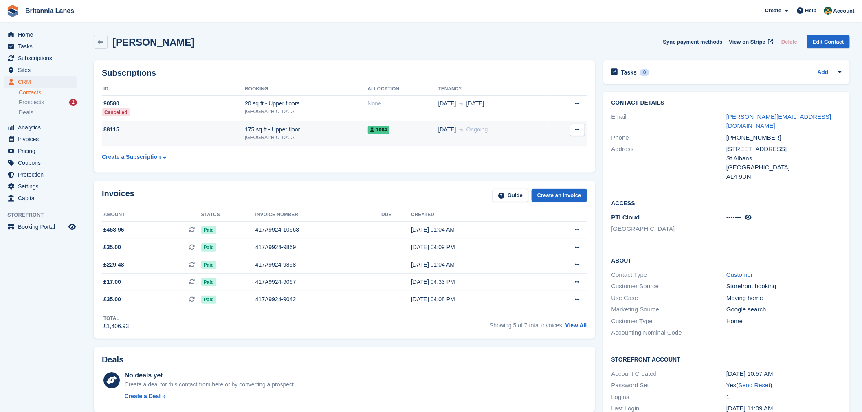
click at [212, 131] on div "88115" at bounding box center [173, 129] width 143 height 9
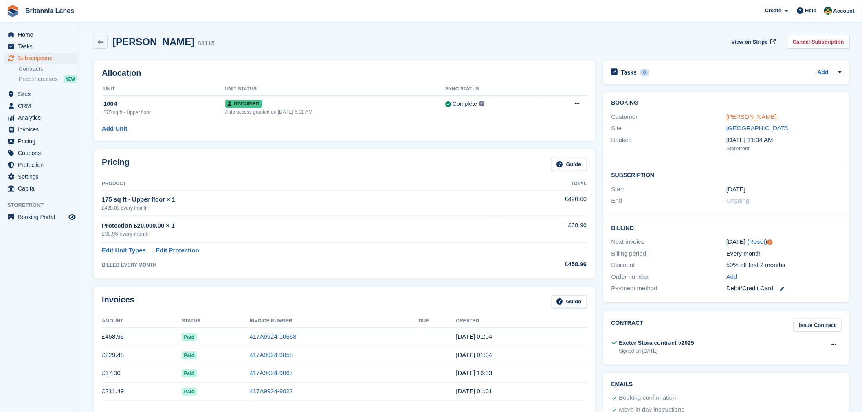
click at [743, 120] on link "[PERSON_NAME]" at bounding box center [751, 116] width 50 height 7
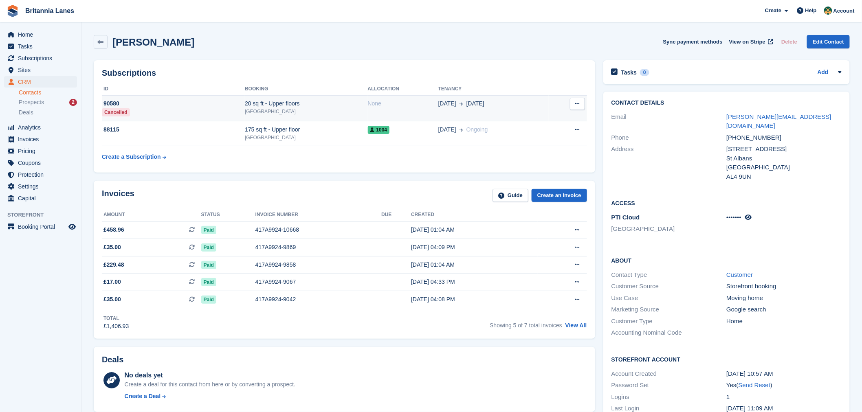
click at [186, 112] on td "90580 Cancelled" at bounding box center [173, 108] width 143 height 26
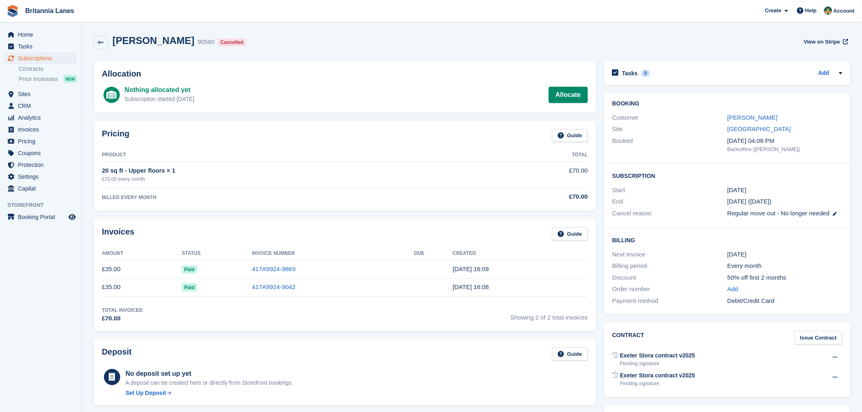
scroll to position [181, 0]
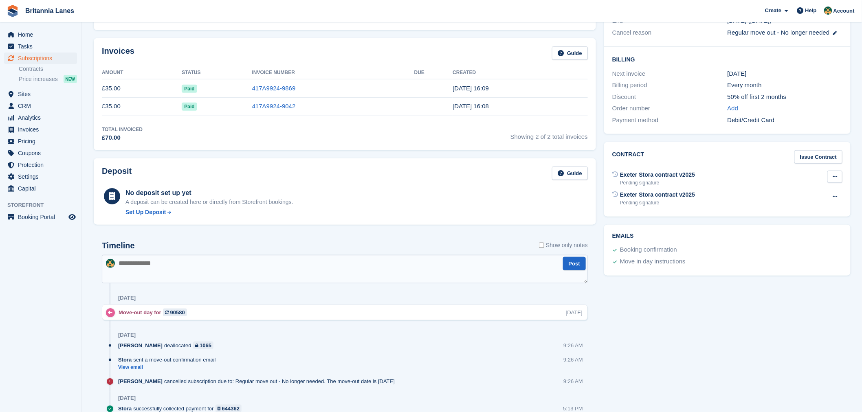
click at [835, 179] on icon at bounding box center [835, 176] width 4 height 5
click at [814, 196] on p "Void contract" at bounding box center [803, 192] width 71 height 11
click at [835, 198] on icon at bounding box center [835, 196] width 4 height 5
click at [801, 212] on p "Void contract" at bounding box center [803, 212] width 71 height 11
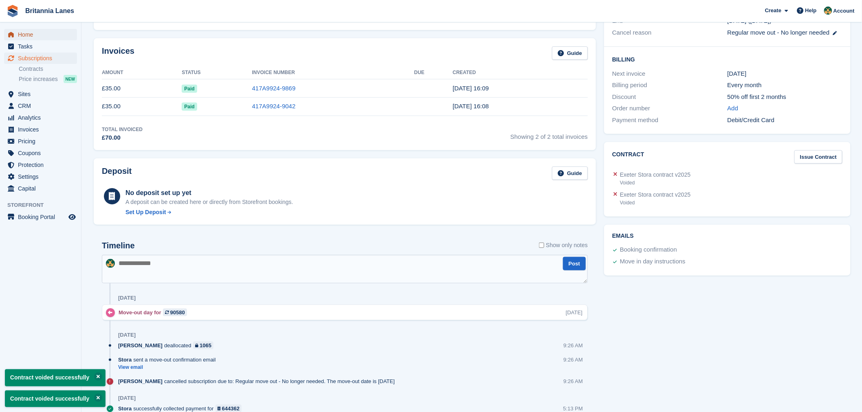
click at [20, 31] on span "Home" at bounding box center [42, 34] width 49 height 11
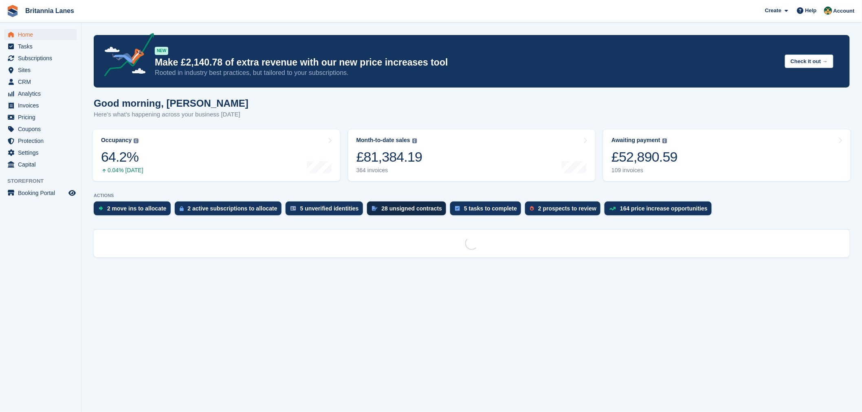
click at [390, 211] on div "28 unsigned contracts" at bounding box center [412, 208] width 61 height 7
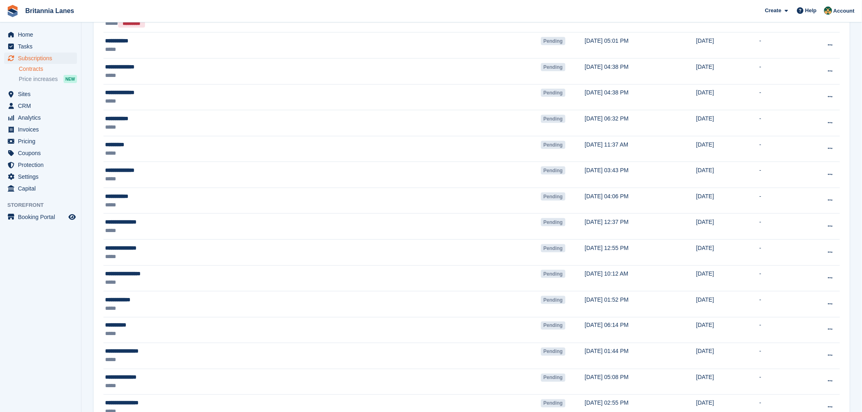
scroll to position [236, 0]
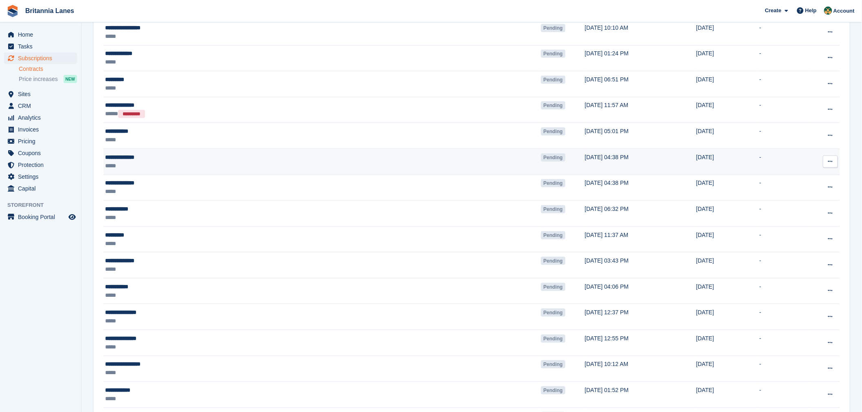
click at [122, 158] on div "**********" at bounding box center [225, 157] width 240 height 9
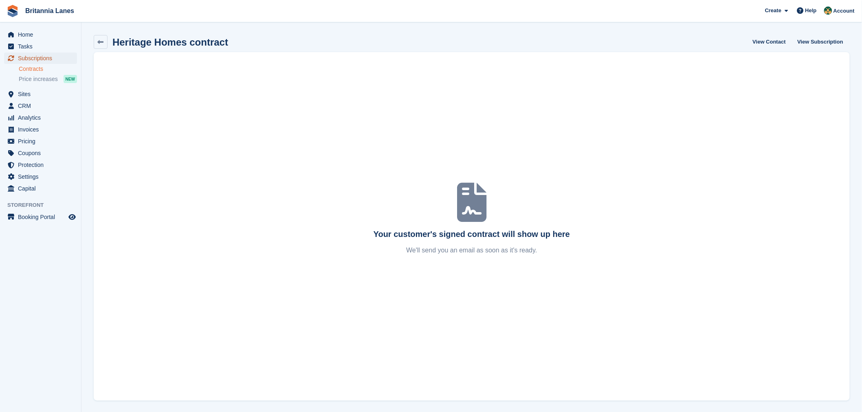
click at [50, 58] on span "Subscriptions" at bounding box center [42, 58] width 49 height 11
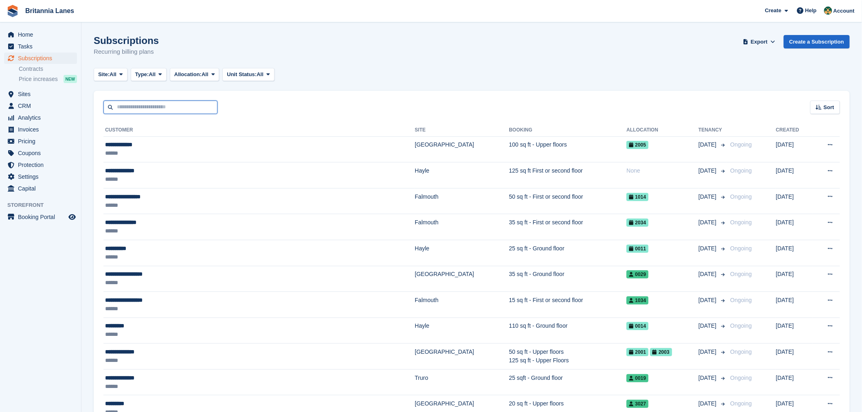
click at [180, 105] on input "text" at bounding box center [160, 107] width 114 height 13
type input "********"
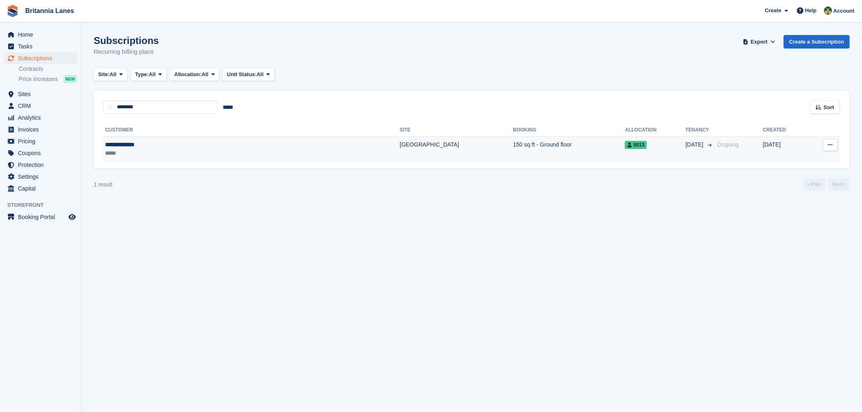
click at [192, 152] on div "*****" at bounding box center [182, 153] width 154 height 9
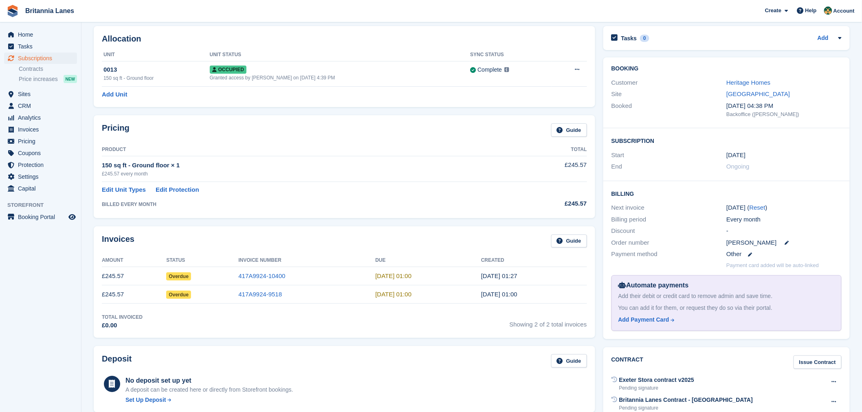
scroll to position [362, 0]
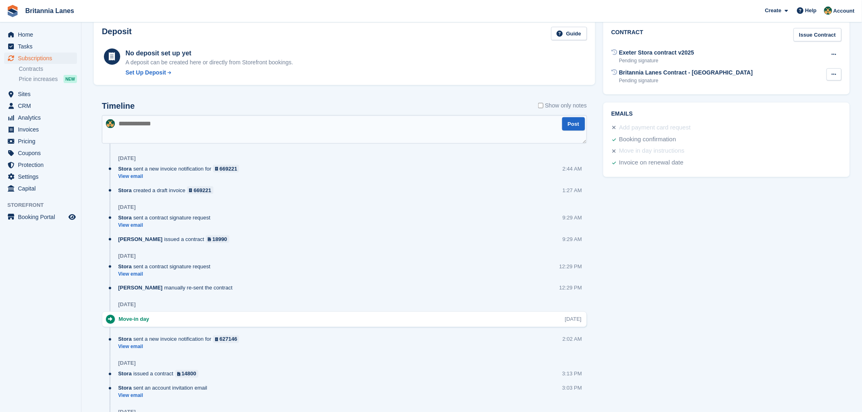
click at [836, 68] on button at bounding box center [833, 74] width 15 height 12
drag, startPoint x: 753, startPoint y: 64, endPoint x: 723, endPoint y: 63, distance: 29.3
click at [753, 64] on div "Exeter Stora contract v2025 Pending signature Void contract Send reminder" at bounding box center [726, 56] width 230 height 20
click at [647, 70] on div "Britannia Lanes Contract - Exeter" at bounding box center [686, 72] width 134 height 9
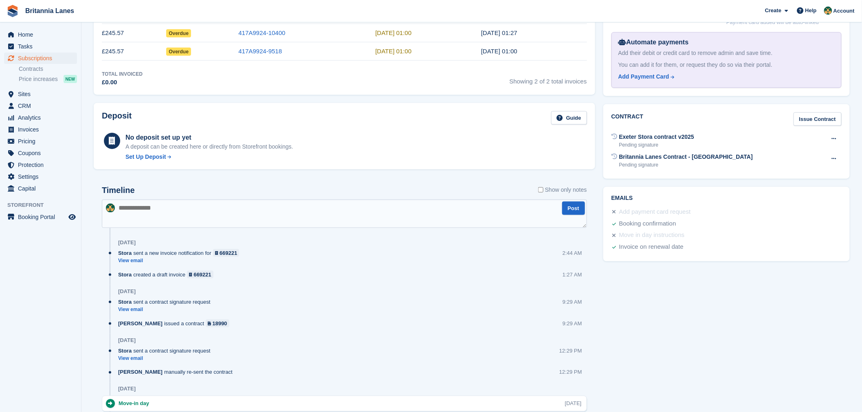
scroll to position [181, 0]
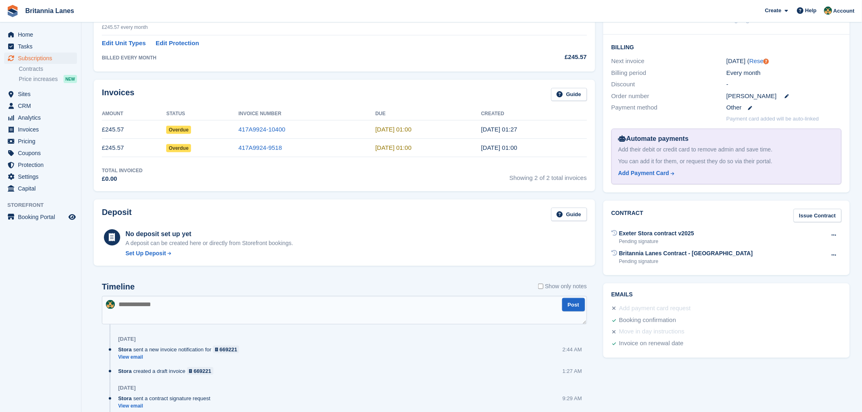
click at [672, 265] on div "Pending signature" at bounding box center [686, 261] width 134 height 7
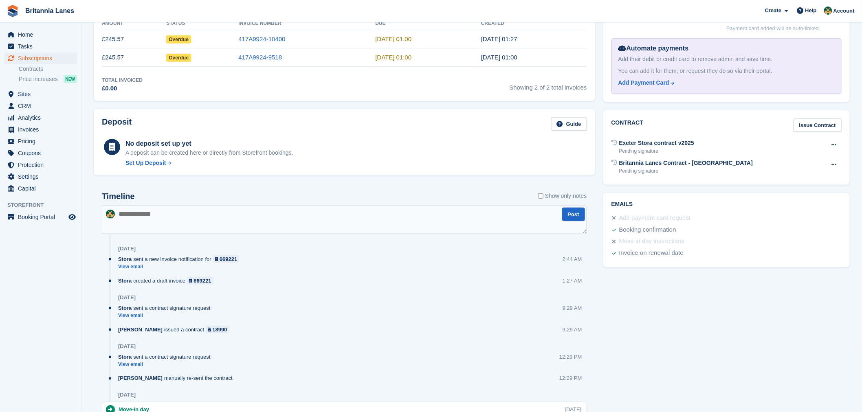
scroll to position [468, 0]
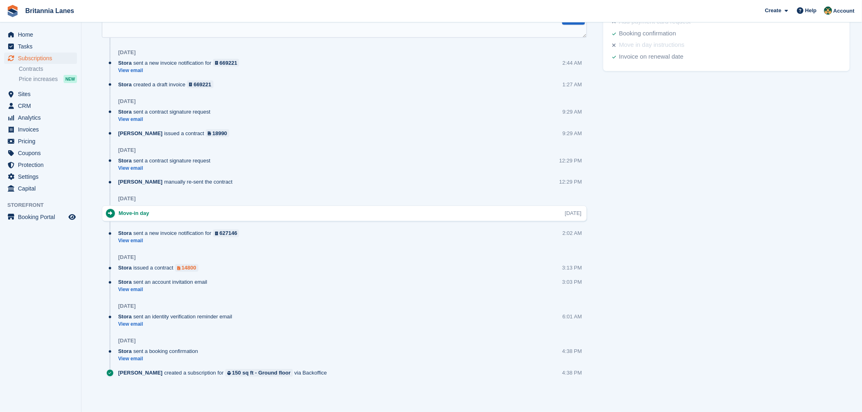
click at [188, 268] on div "14800" at bounding box center [189, 268] width 15 height 8
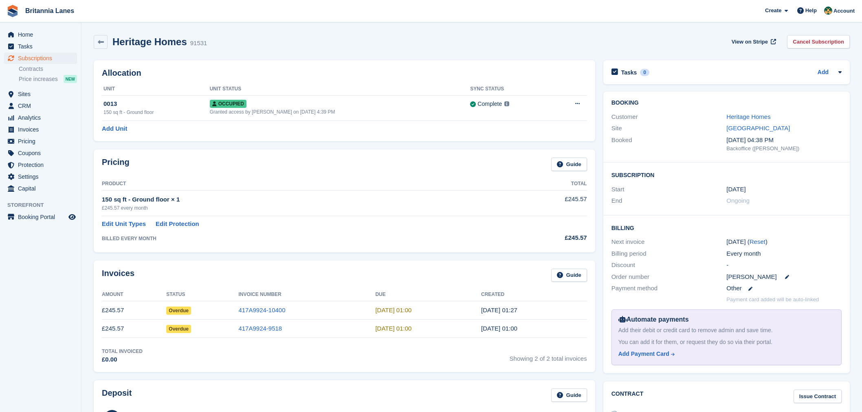
scroll to position [468, 0]
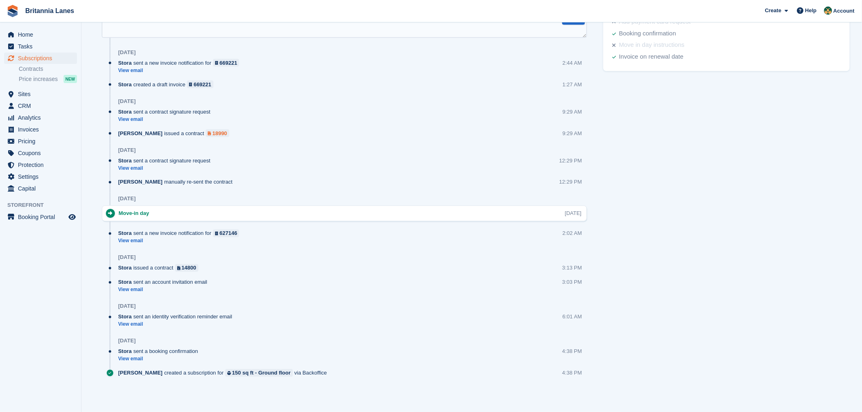
click at [212, 134] on div "18990" at bounding box center [219, 134] width 15 height 8
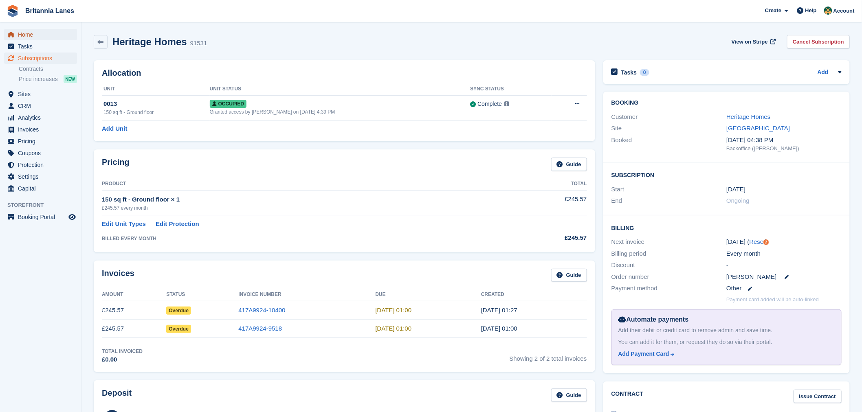
click at [33, 35] on span "Home" at bounding box center [42, 34] width 49 height 11
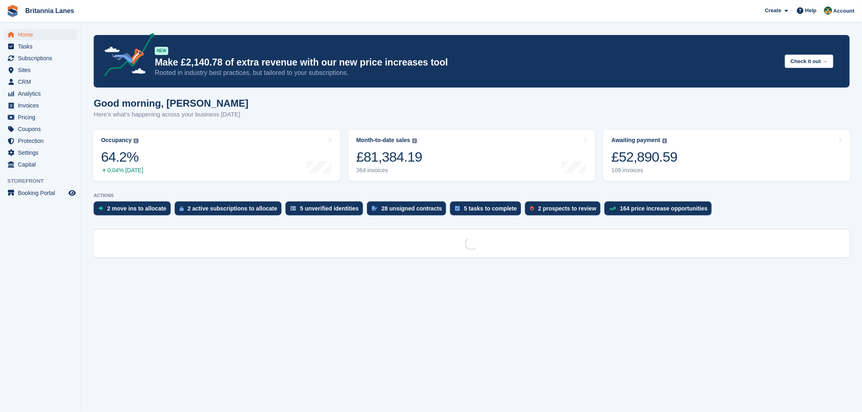
click at [408, 218] on link "28 unsigned contracts" at bounding box center [408, 211] width 83 height 18
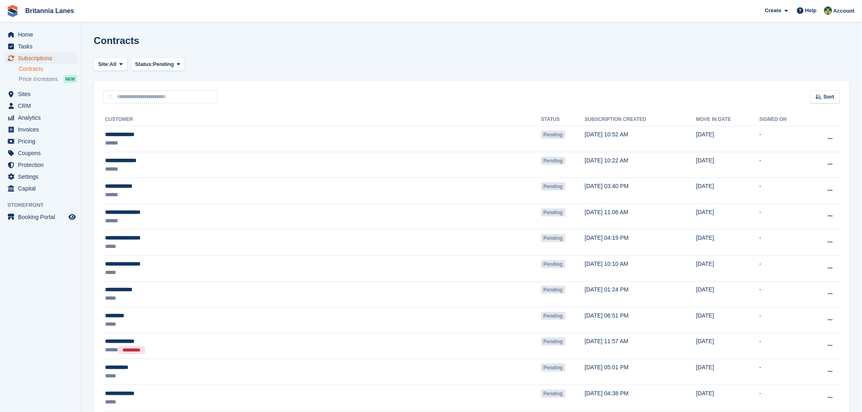
click at [47, 57] on span "Subscriptions" at bounding box center [42, 58] width 49 height 11
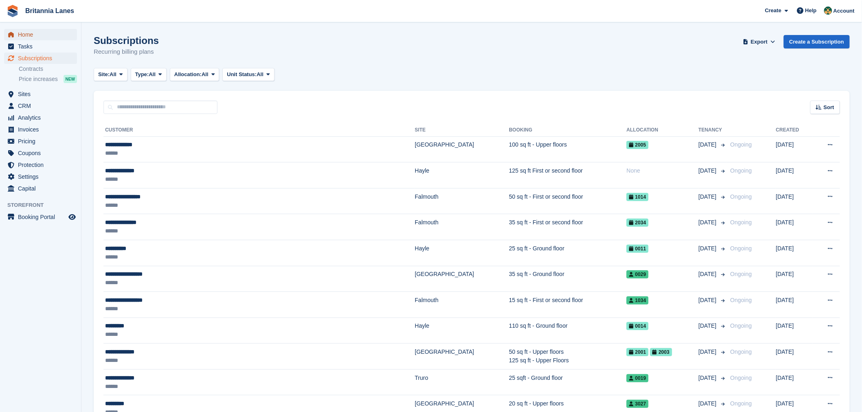
click at [27, 37] on span "Home" at bounding box center [42, 34] width 49 height 11
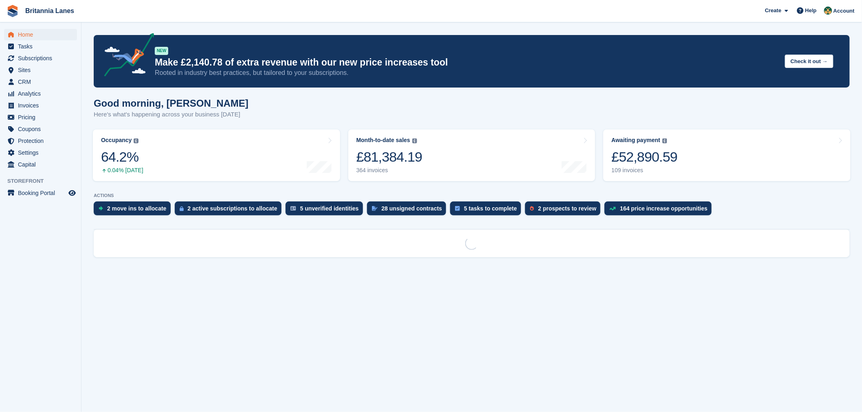
click at [415, 223] on section "NEW Make £2,140.78 of extra revenue with our new price increases tool Rooted in…" at bounding box center [471, 206] width 780 height 412
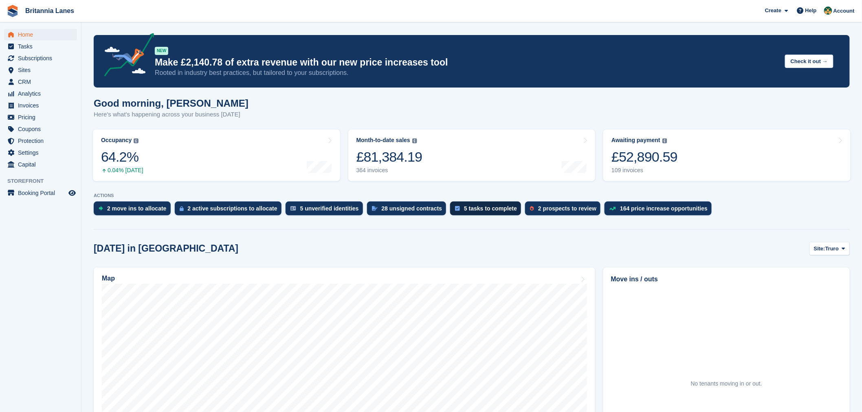
click at [464, 206] on div "5 tasks to complete" at bounding box center [490, 208] width 53 height 7
click at [389, 211] on div "28 unsigned contracts" at bounding box center [412, 208] width 61 height 7
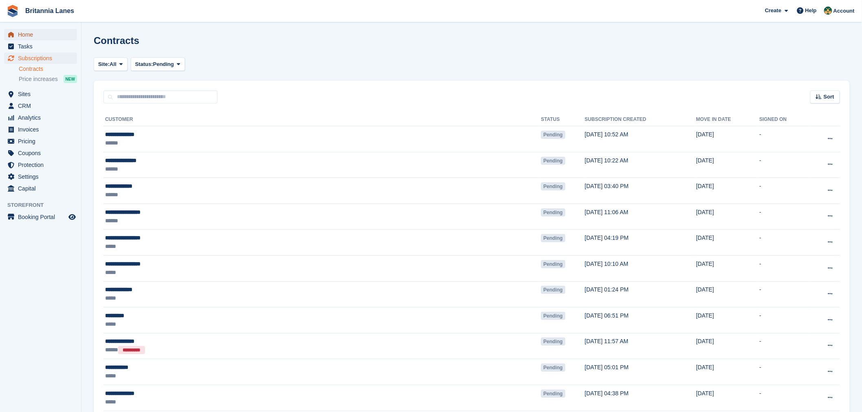
click at [35, 37] on span "Home" at bounding box center [42, 34] width 49 height 11
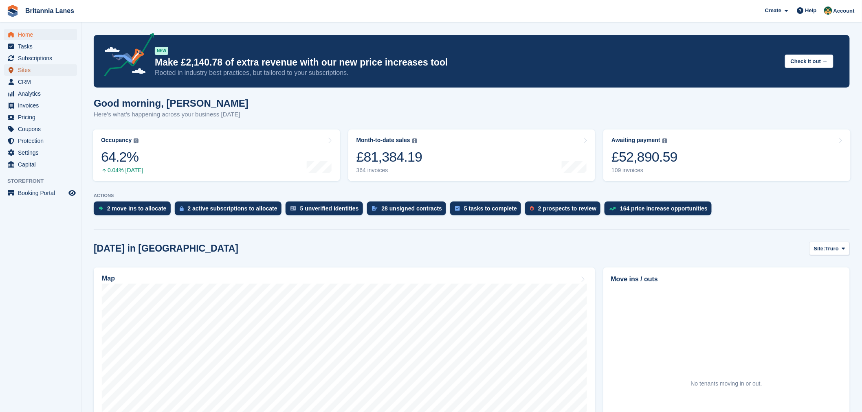
click at [37, 68] on span "Sites" at bounding box center [42, 69] width 49 height 11
click at [21, 76] on span "CRM" at bounding box center [42, 81] width 49 height 11
click at [26, 70] on span "Sites" at bounding box center [42, 69] width 49 height 11
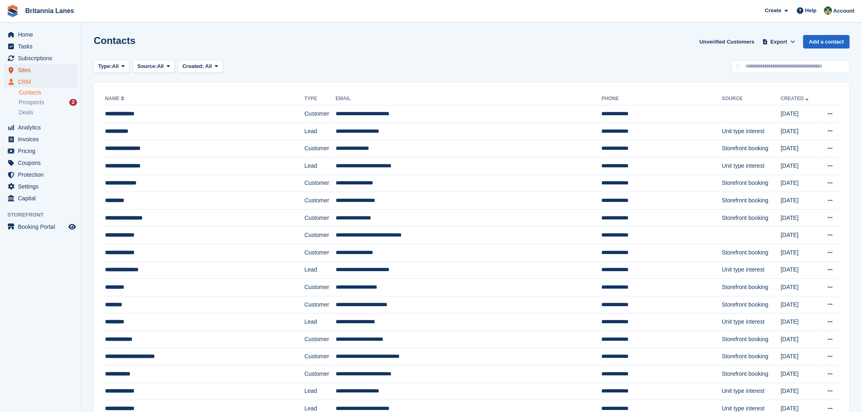
click at [26, 68] on span "Sites" at bounding box center [42, 69] width 49 height 11
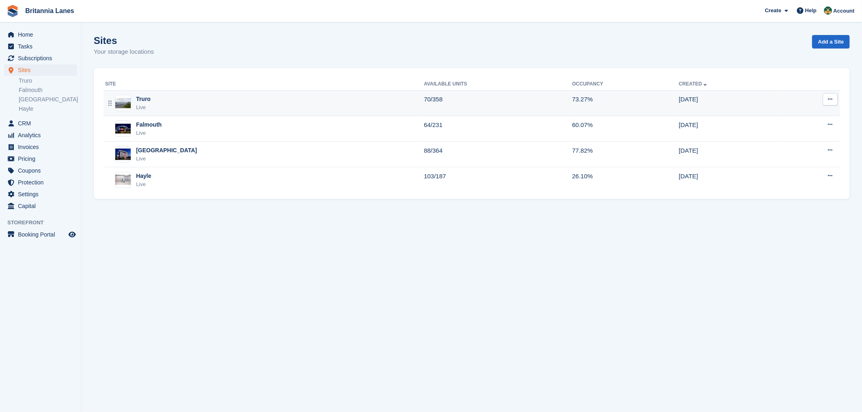
click at [176, 108] on div "Truro Live" at bounding box center [264, 103] width 319 height 17
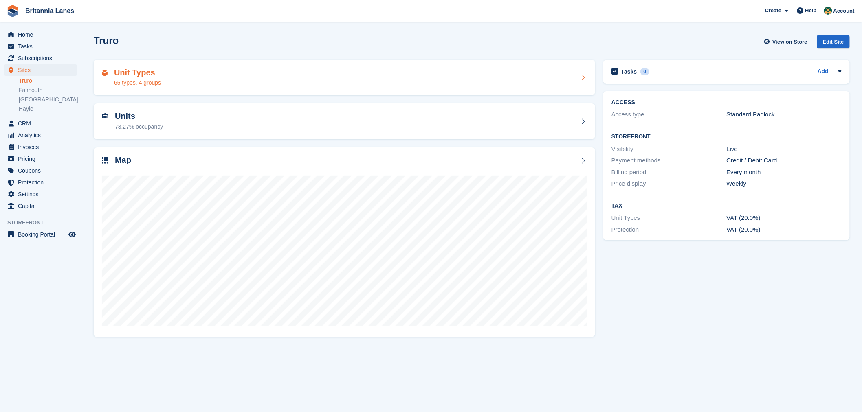
click at [185, 82] on div "Unit Types 65 types, 4 groups" at bounding box center [344, 78] width 485 height 20
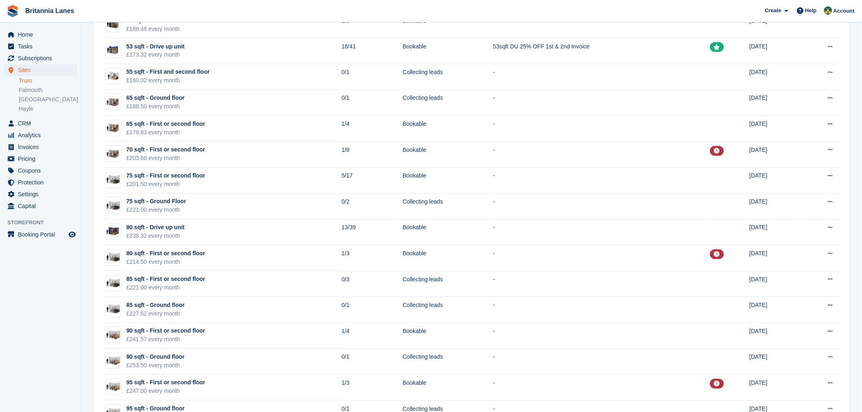
scroll to position [1428, 0]
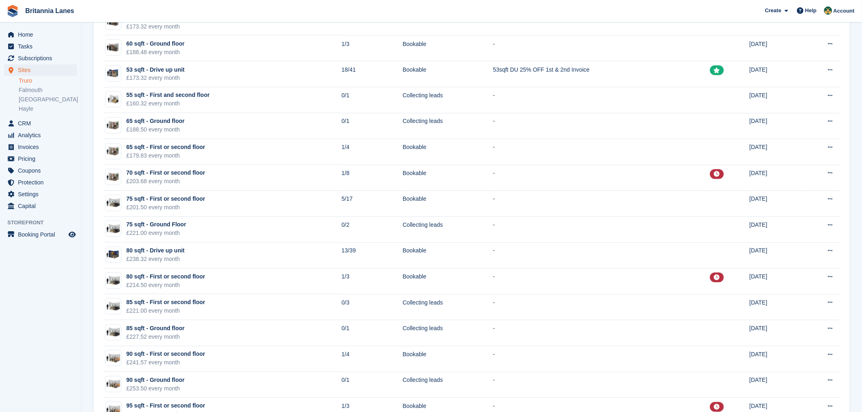
scroll to position [0, 0]
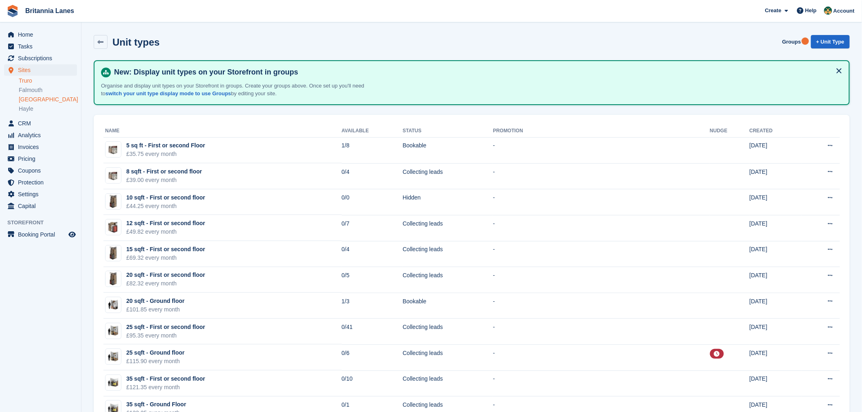
click at [28, 99] on link "[GEOGRAPHIC_DATA]" at bounding box center [48, 100] width 58 height 8
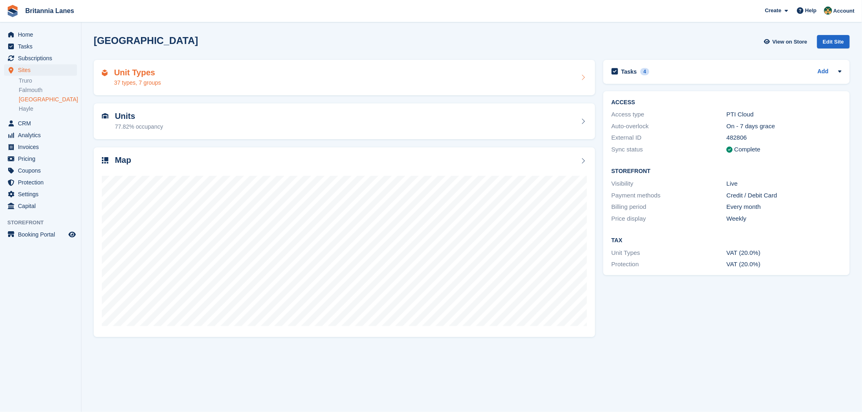
click at [150, 77] on h2 "Unit Types" at bounding box center [137, 72] width 47 height 9
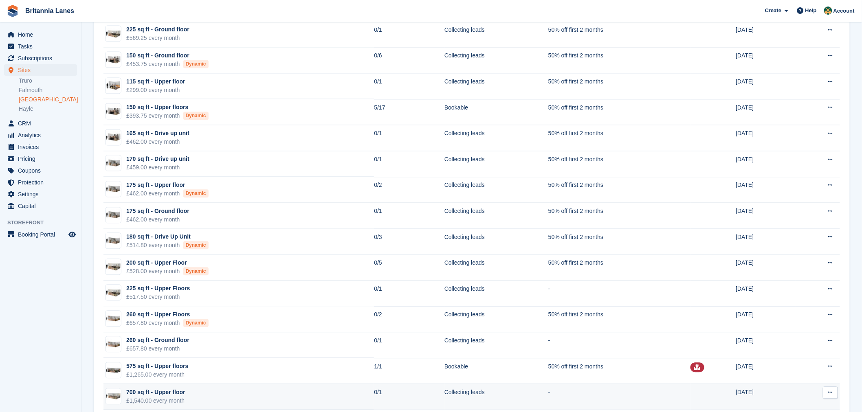
scroll to position [612, 0]
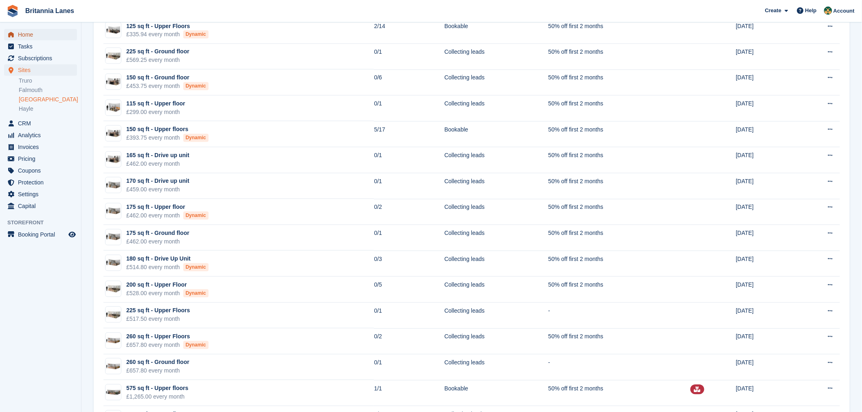
click at [27, 37] on span "Home" at bounding box center [42, 34] width 49 height 11
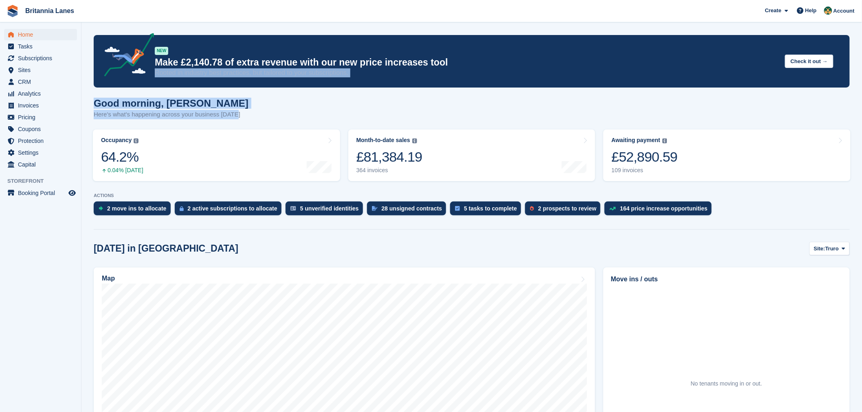
drag, startPoint x: 233, startPoint y: 116, endPoint x: 103, endPoint y: 84, distance: 133.6
click at [257, 103] on div "Good morning, Nathan Here's what's happening across your business today" at bounding box center [472, 113] width 756 height 31
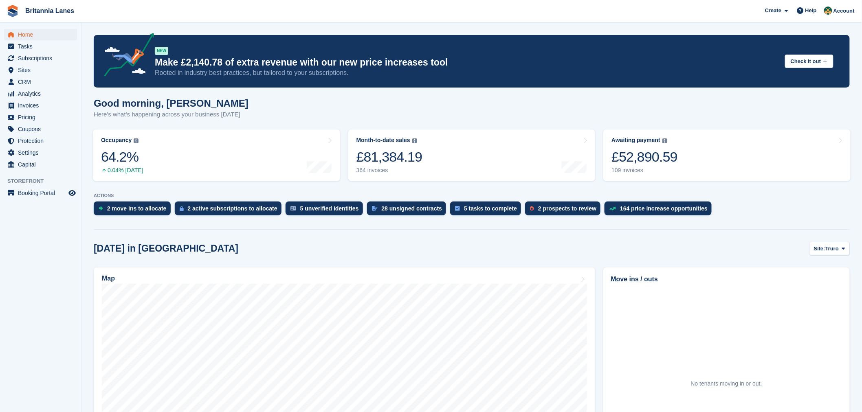
click at [314, 117] on div "Good morning, Nathan Here's what's happening across your business today" at bounding box center [472, 113] width 756 height 31
drag, startPoint x: 94, startPoint y: 102, endPoint x: 208, endPoint y: 105, distance: 113.7
click at [208, 105] on h1 "Good morning, Nathan" at bounding box center [171, 103] width 155 height 11
drag, startPoint x: 246, startPoint y: 119, endPoint x: 233, endPoint y: 119, distance: 12.2
click at [235, 119] on div "Good morning, Nathan Here's what's happening across your business today" at bounding box center [472, 113] width 756 height 31
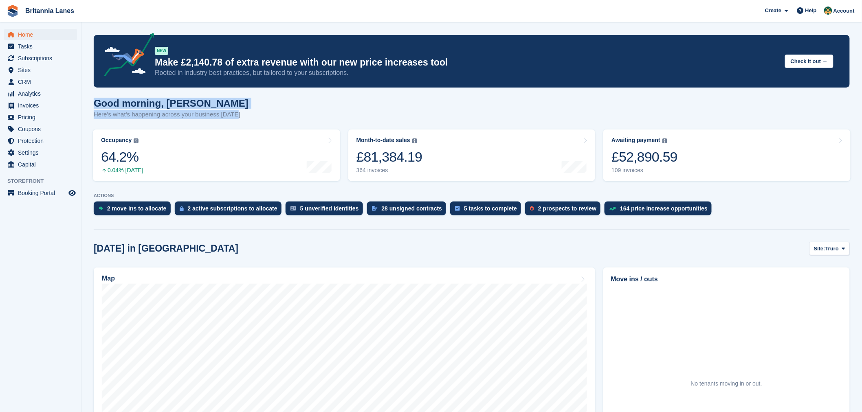
drag, startPoint x: 237, startPoint y: 114, endPoint x: 90, endPoint y: 101, distance: 147.7
click at [207, 109] on div "Good morning, Nathan Here's what's happening across your business today" at bounding box center [171, 109] width 155 height 22
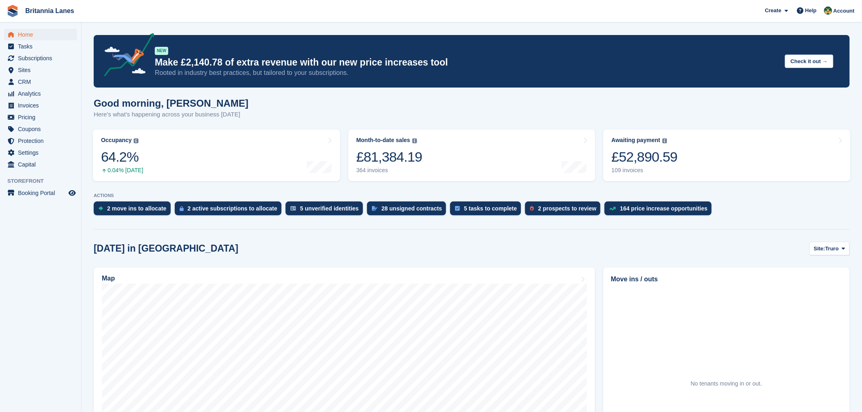
click at [226, 115] on p "Here's what's happening across your business today" at bounding box center [171, 114] width 155 height 9
click at [31, 70] on span "Sites" at bounding box center [42, 69] width 49 height 11
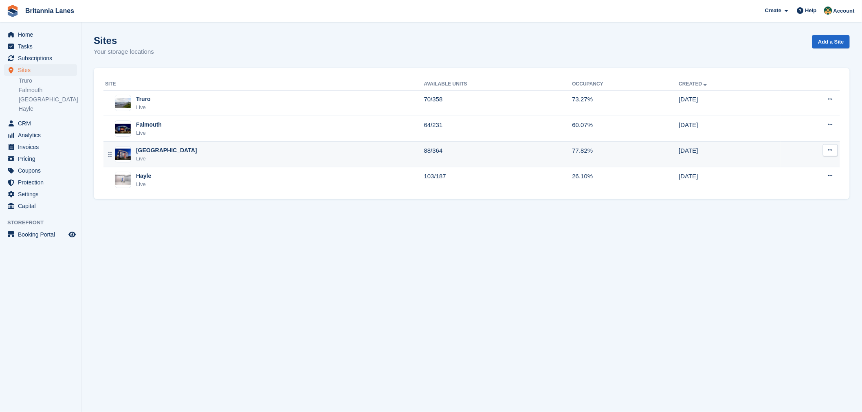
drag, startPoint x: 145, startPoint y: 127, endPoint x: 160, endPoint y: 144, distance: 22.2
click at [145, 127] on div "Falmouth" at bounding box center [149, 125] width 26 height 9
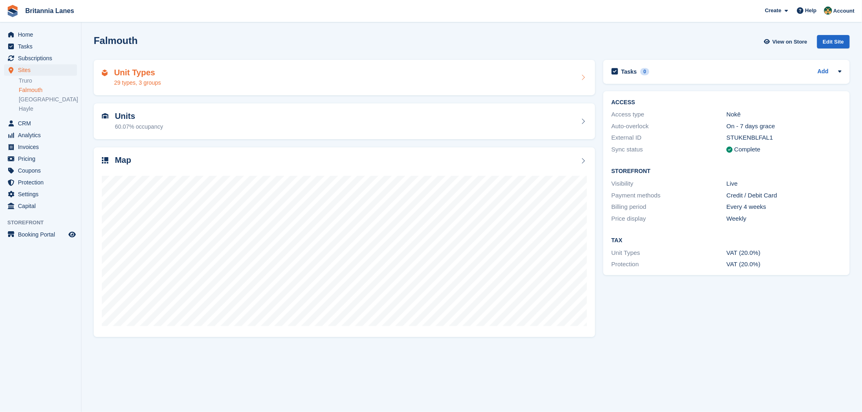
click at [171, 81] on div "Unit Types 29 types, 3 groups" at bounding box center [344, 78] width 485 height 20
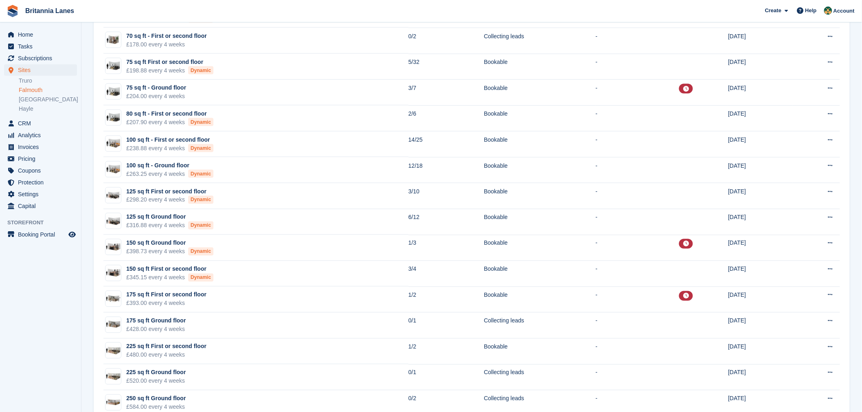
scroll to position [495, 0]
